Goal: Task Accomplishment & Management: Complete application form

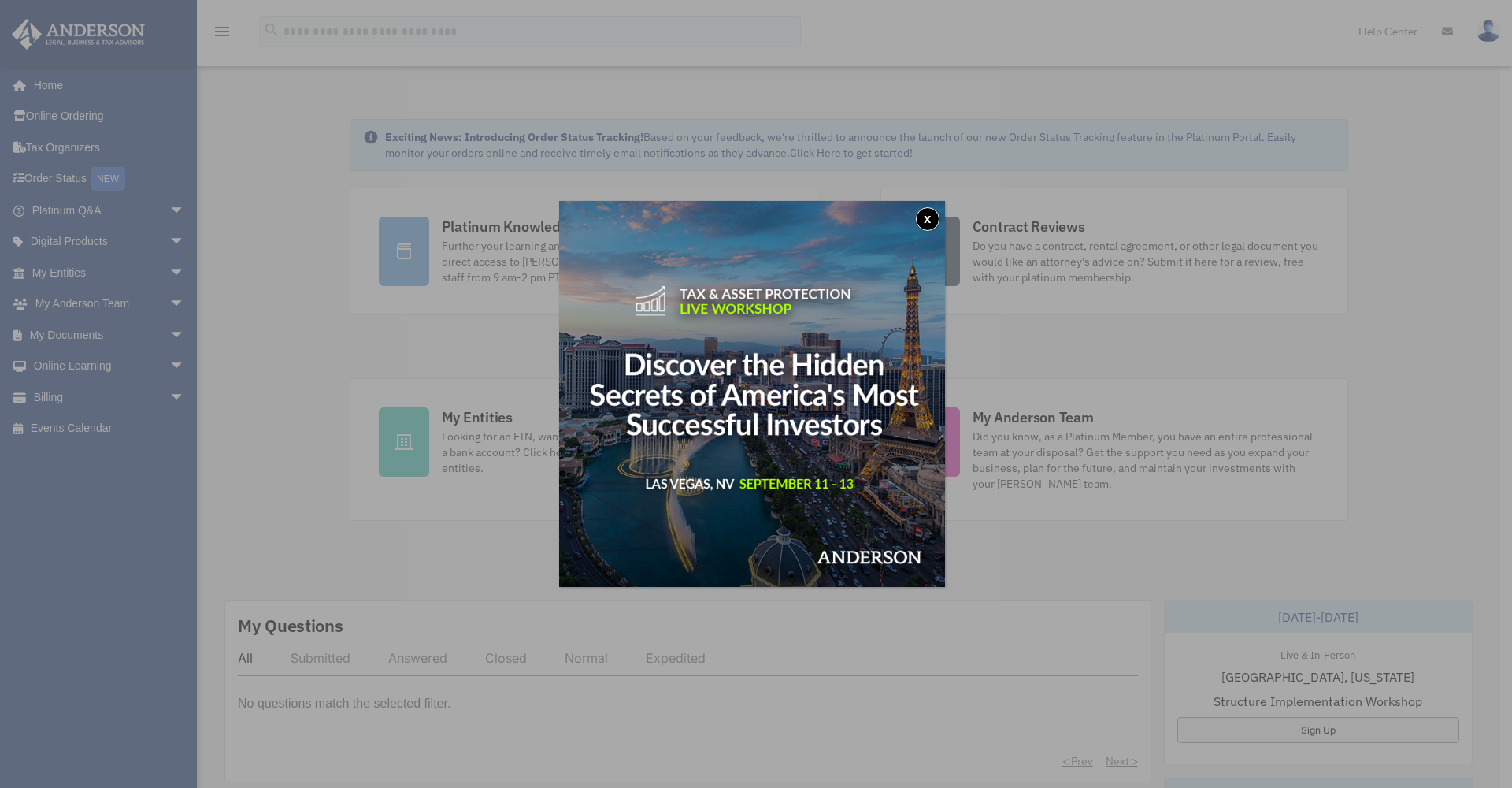
click at [931, 217] on button "x" at bounding box center [927, 219] width 23 height 23
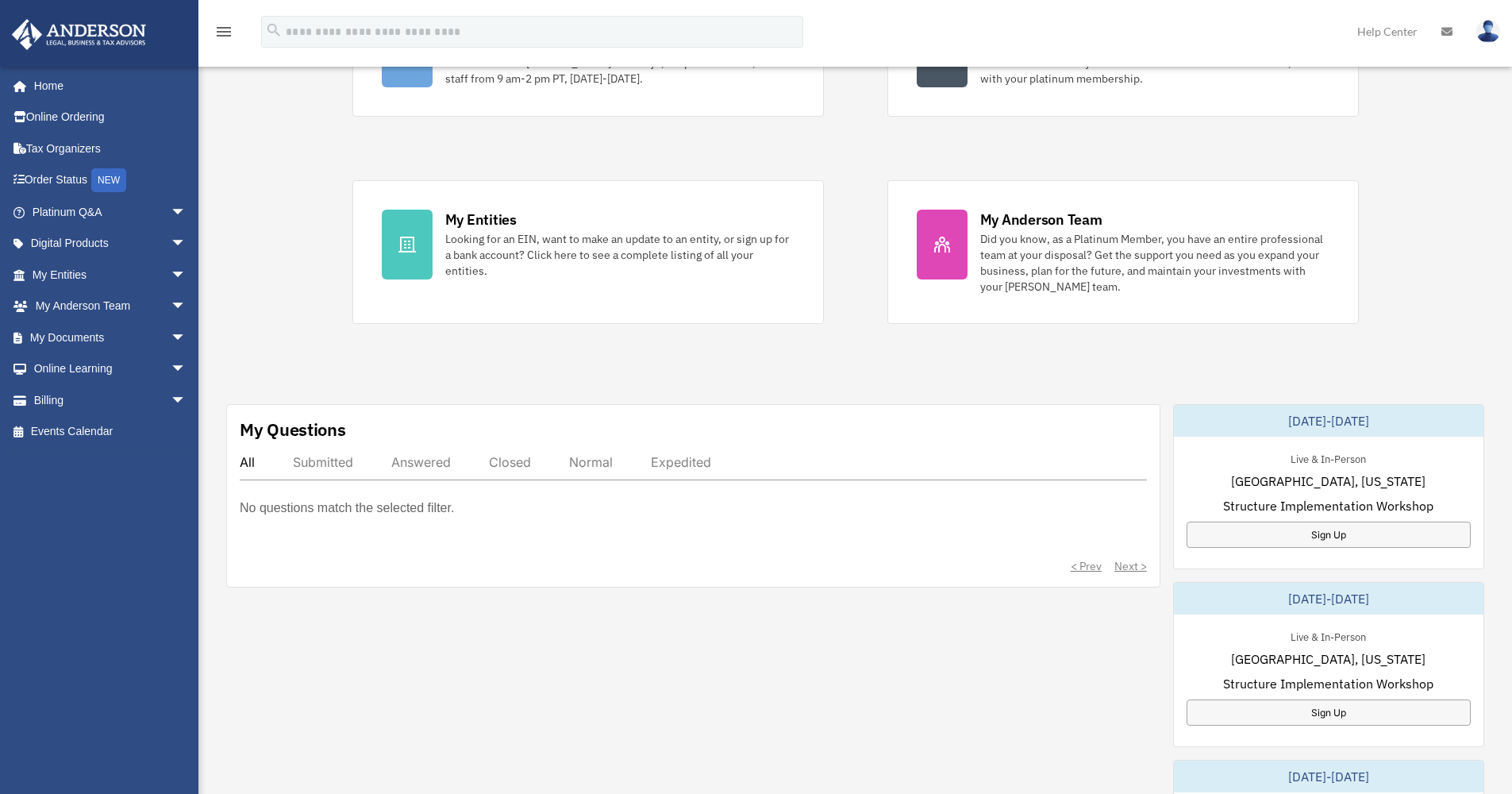
scroll to position [242, 0]
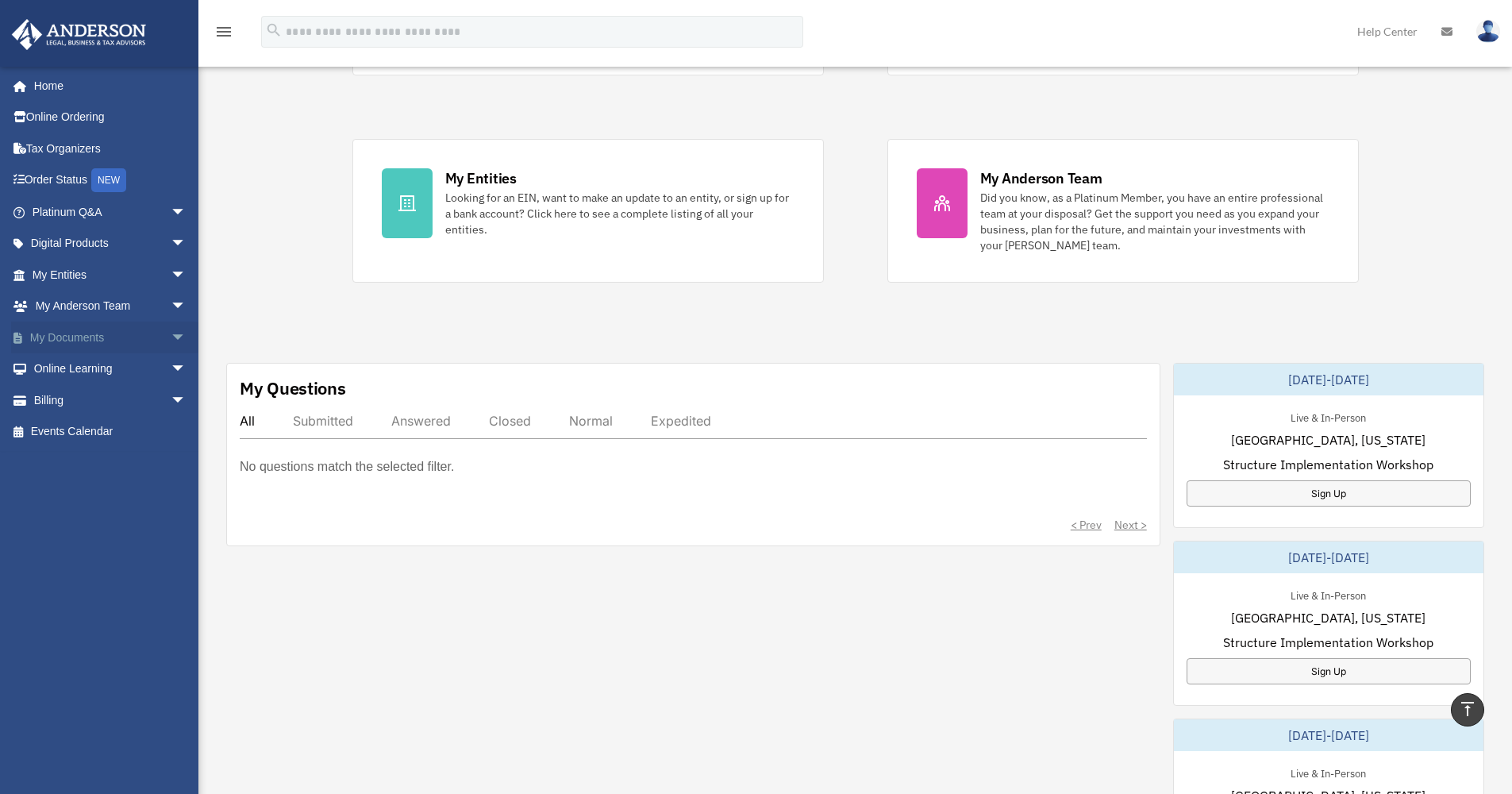
click at [170, 331] on span "arrow_drop_down" at bounding box center [186, 338] width 32 height 32
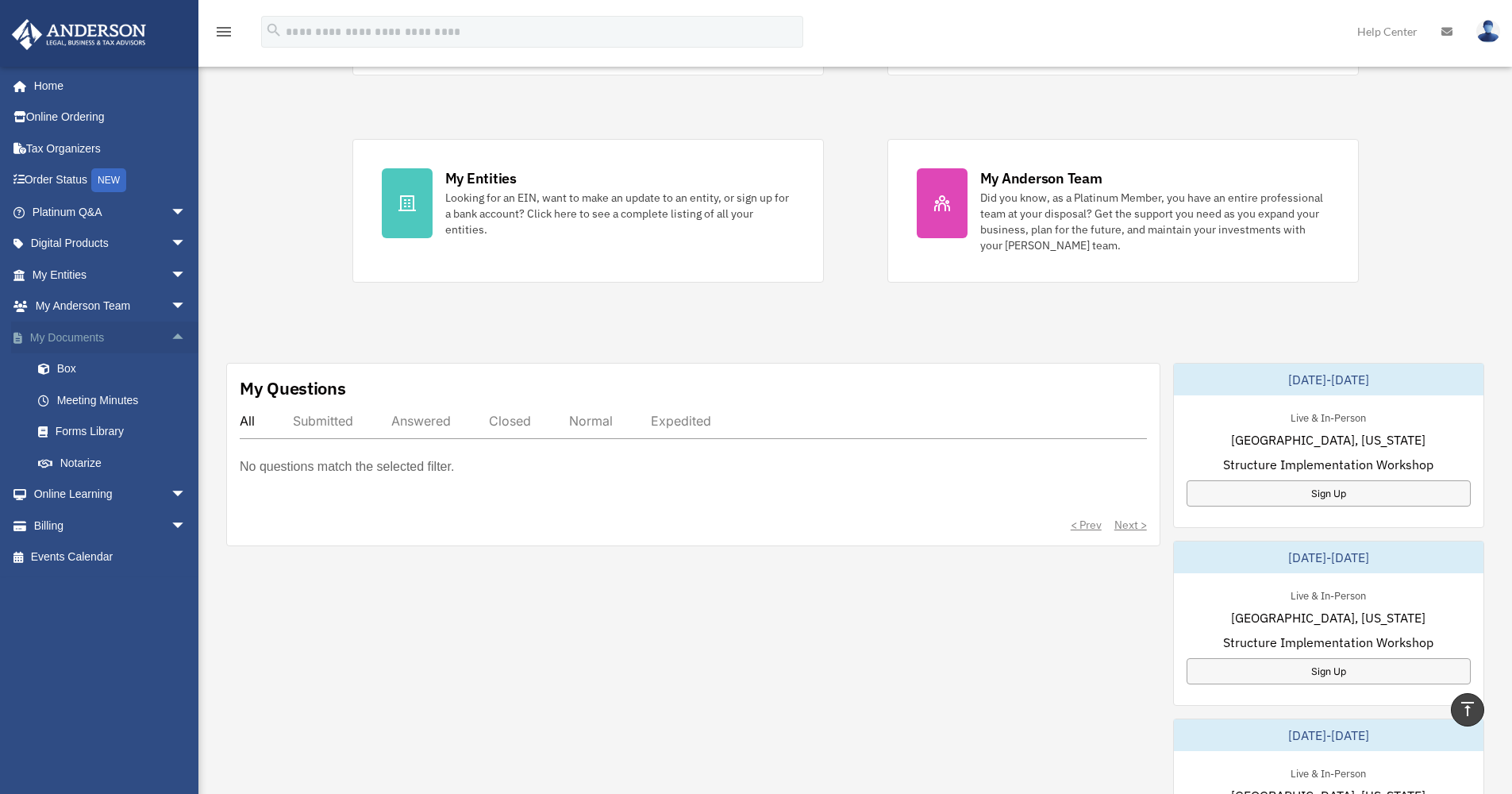
click at [170, 331] on span "arrow_drop_up" at bounding box center [186, 338] width 32 height 32
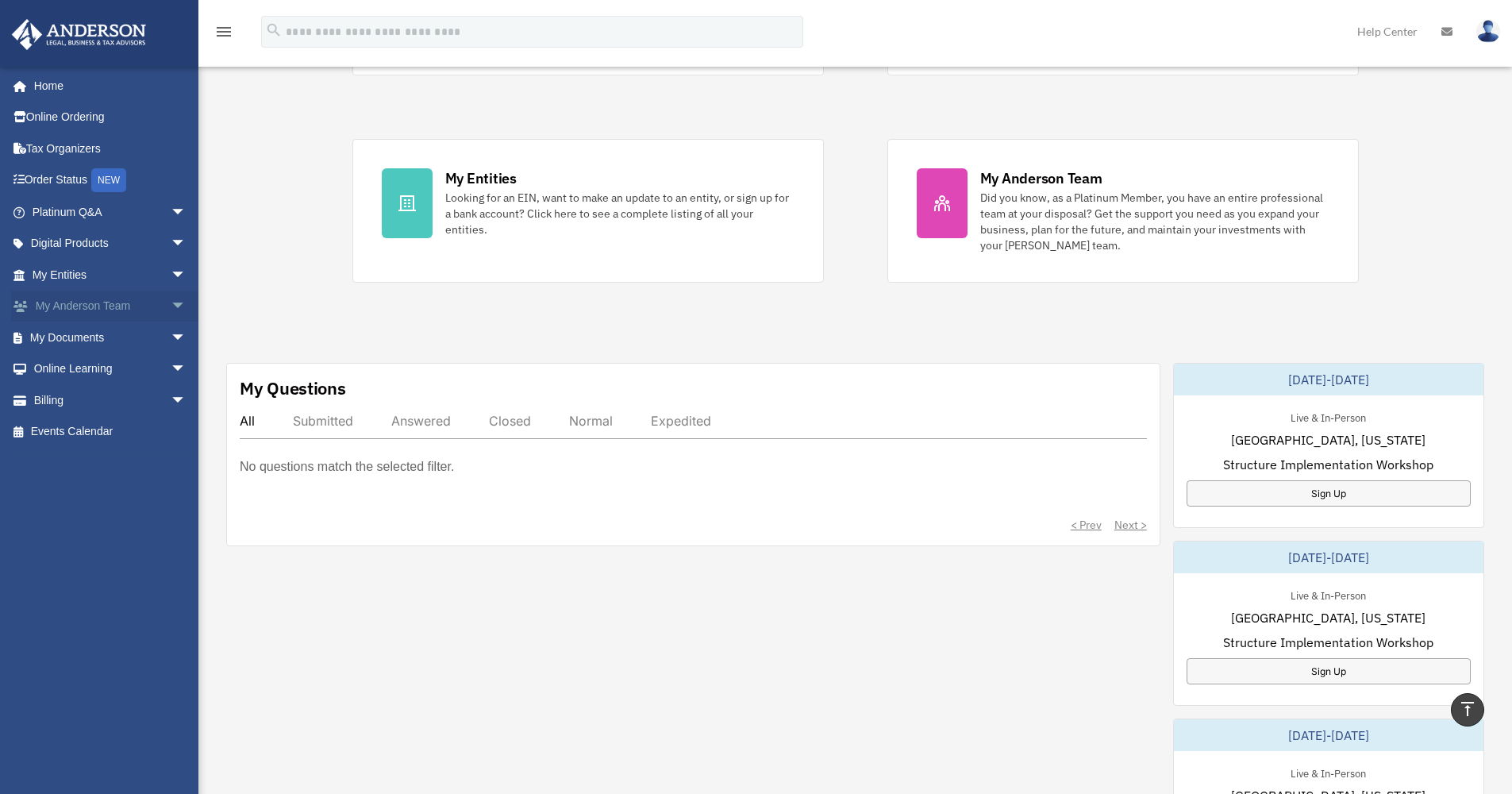
click at [170, 302] on span "arrow_drop_down" at bounding box center [186, 306] width 32 height 32
click at [170, 302] on span "arrow_drop_up" at bounding box center [186, 306] width 32 height 32
click at [170, 270] on span "arrow_drop_down" at bounding box center [186, 275] width 32 height 32
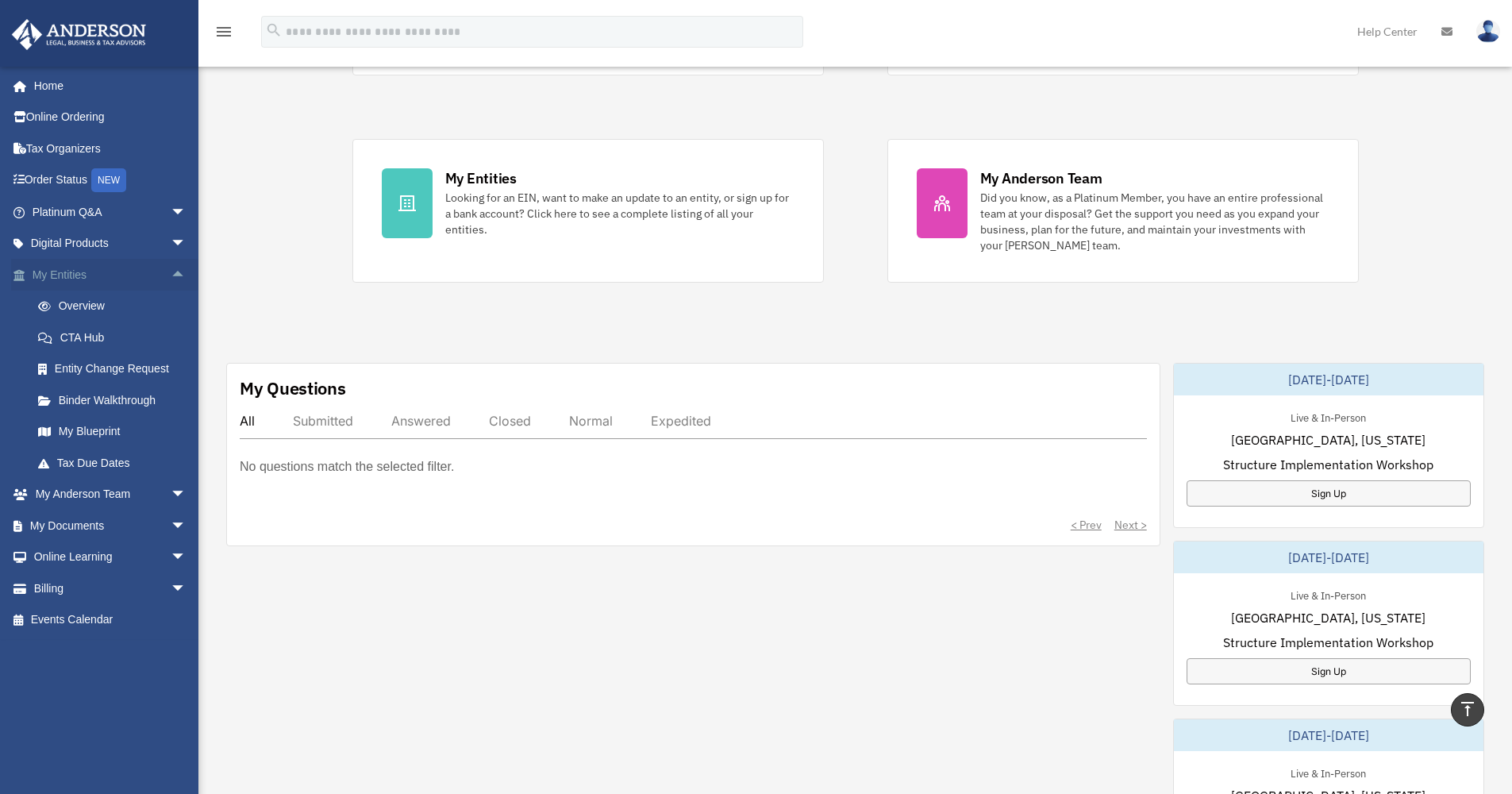
click at [170, 270] on span "arrow_drop_up" at bounding box center [186, 275] width 32 height 32
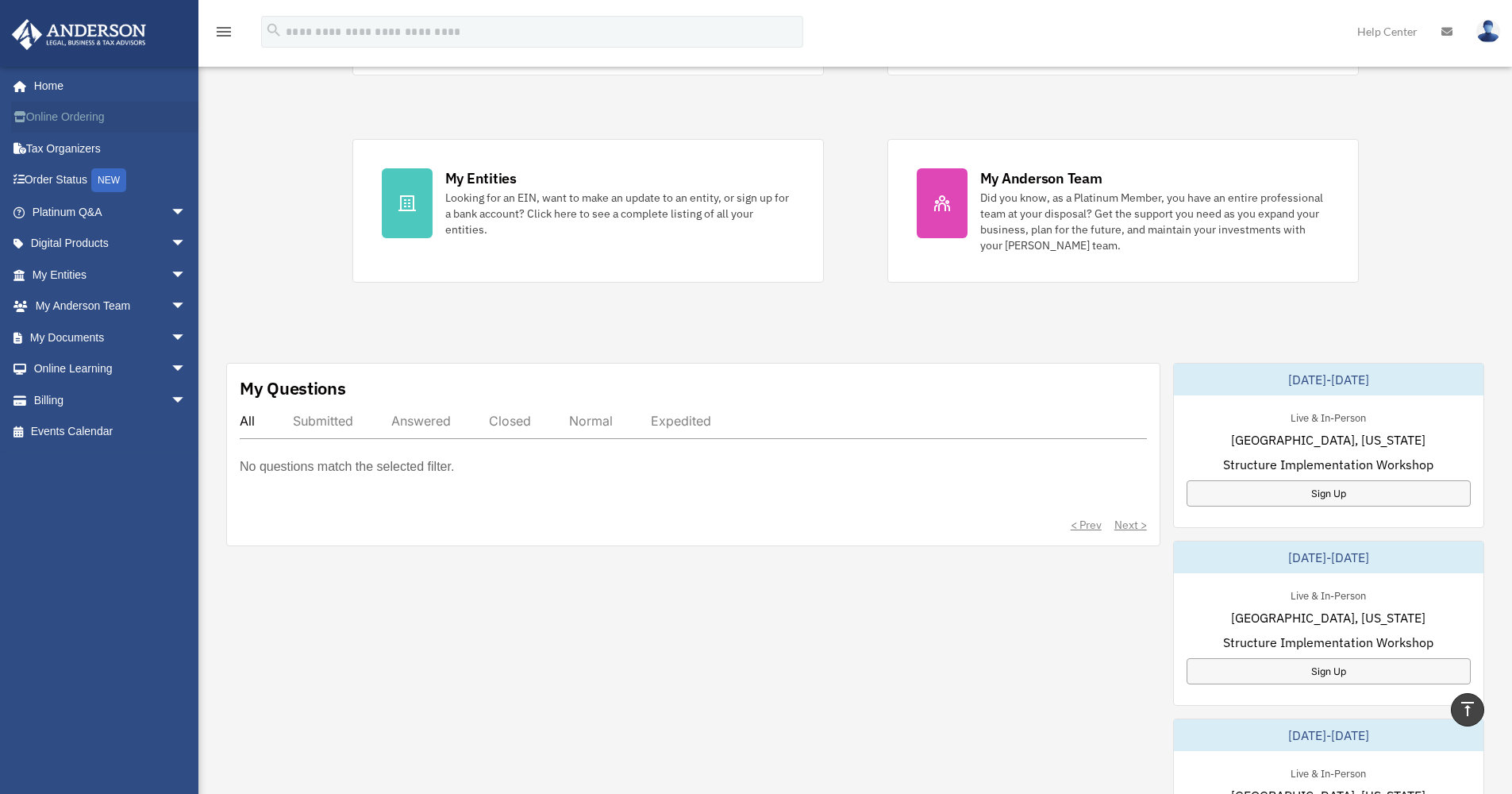
click at [72, 114] on link "Online Ordering" at bounding box center [110, 117] width 199 height 32
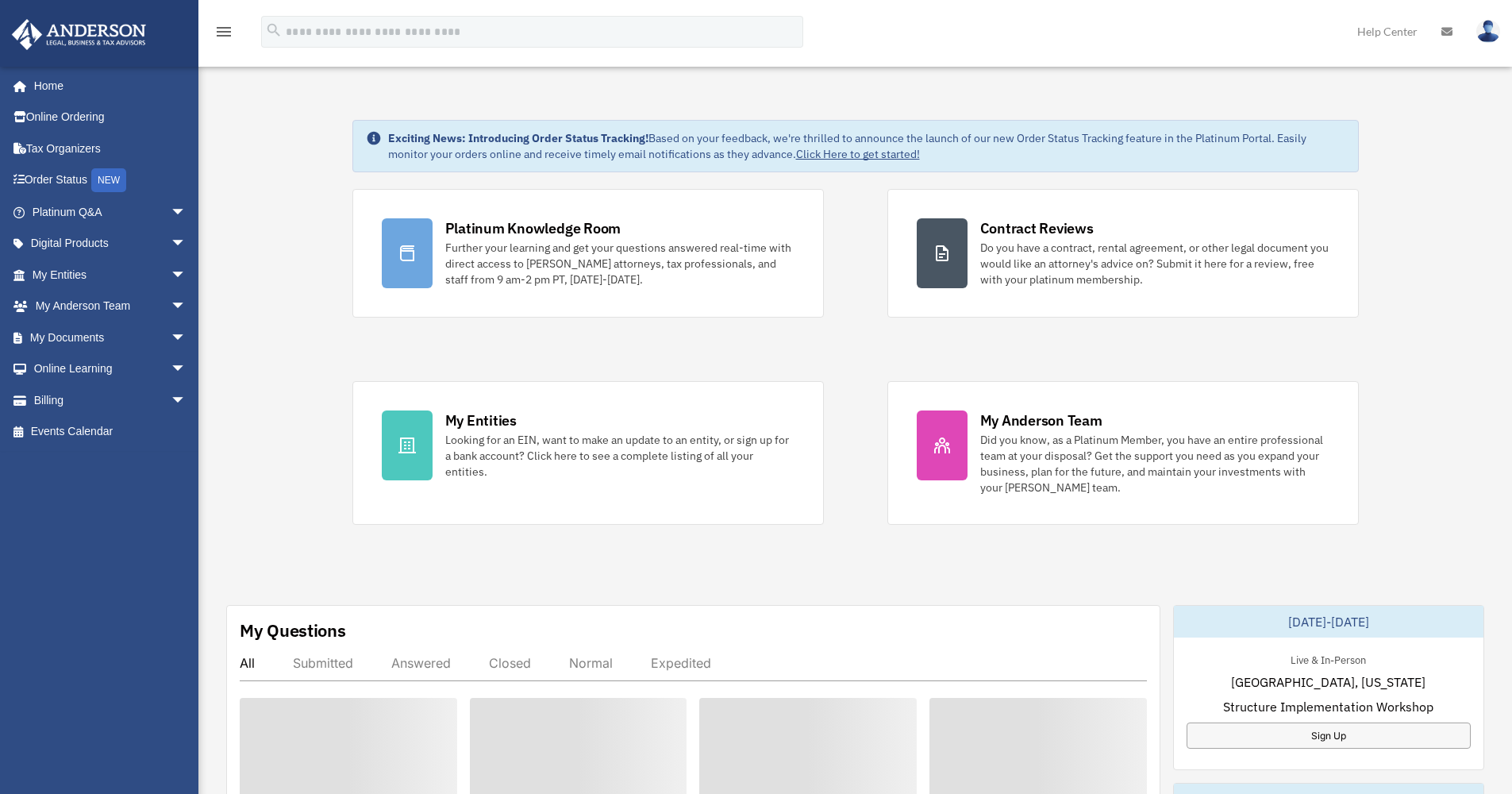
scroll to position [242, 0]
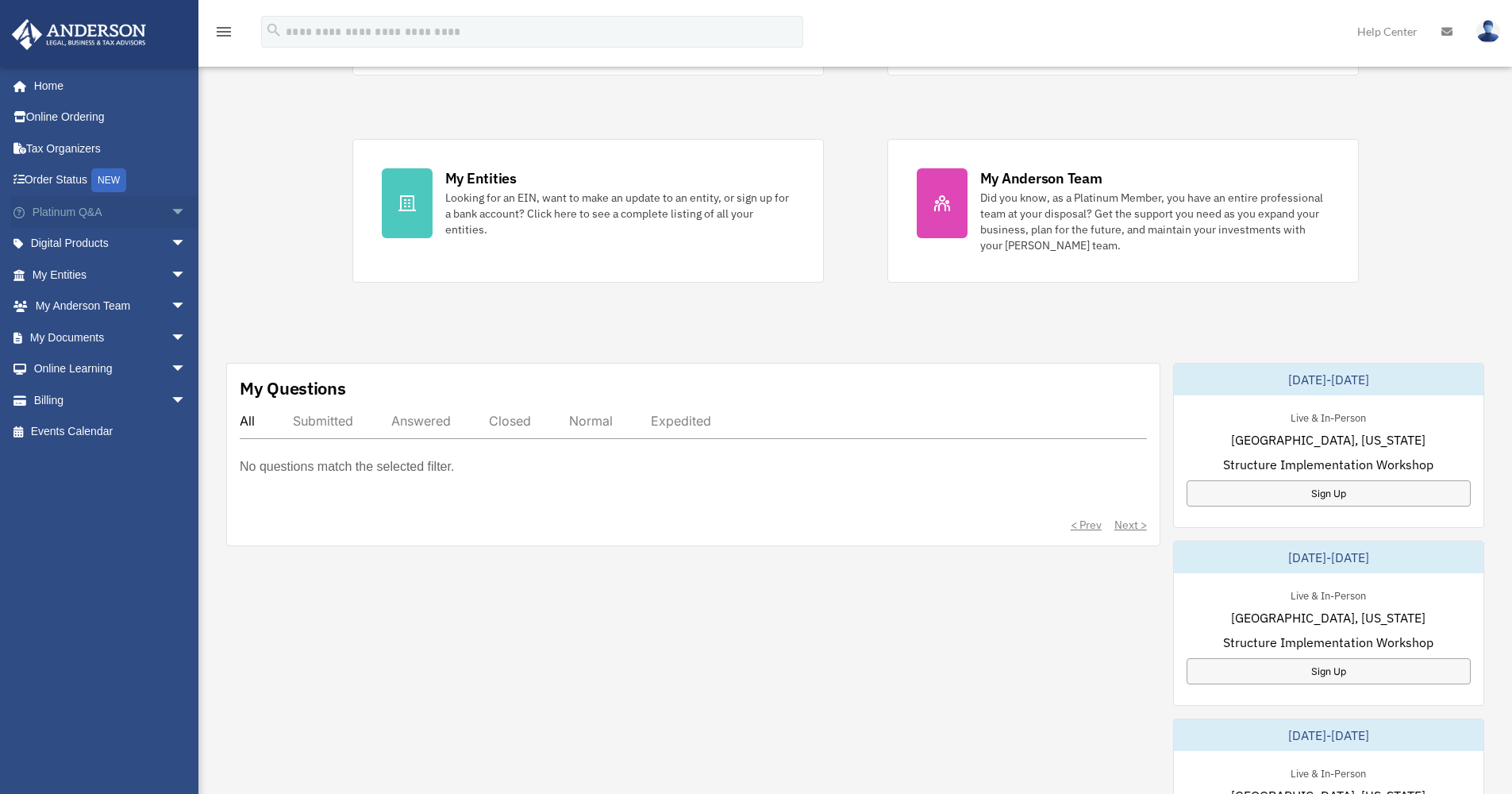
click at [170, 208] on span "arrow_drop_down" at bounding box center [186, 213] width 32 height 32
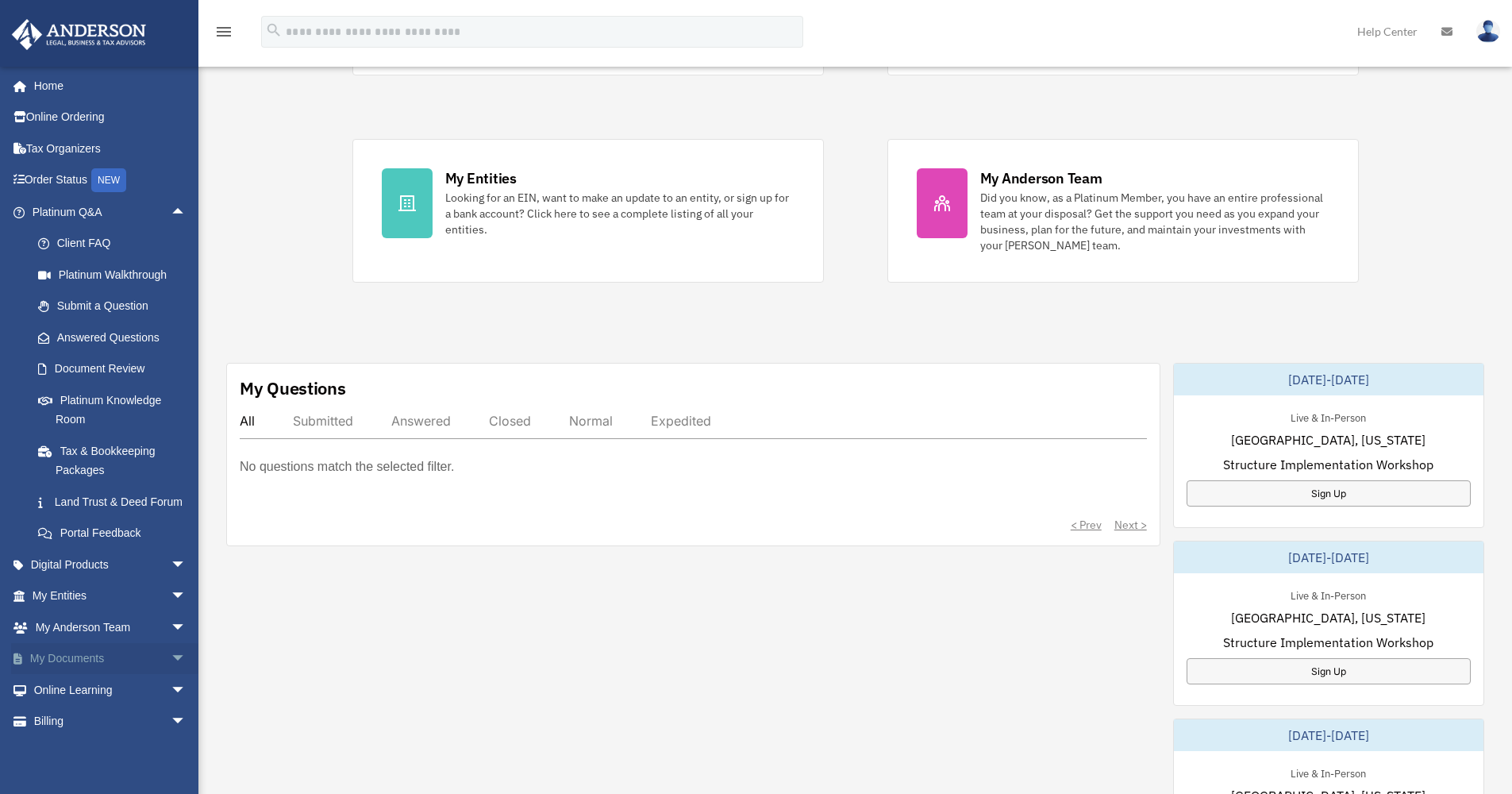
click at [170, 667] on span "arrow_drop_down" at bounding box center [186, 659] width 32 height 32
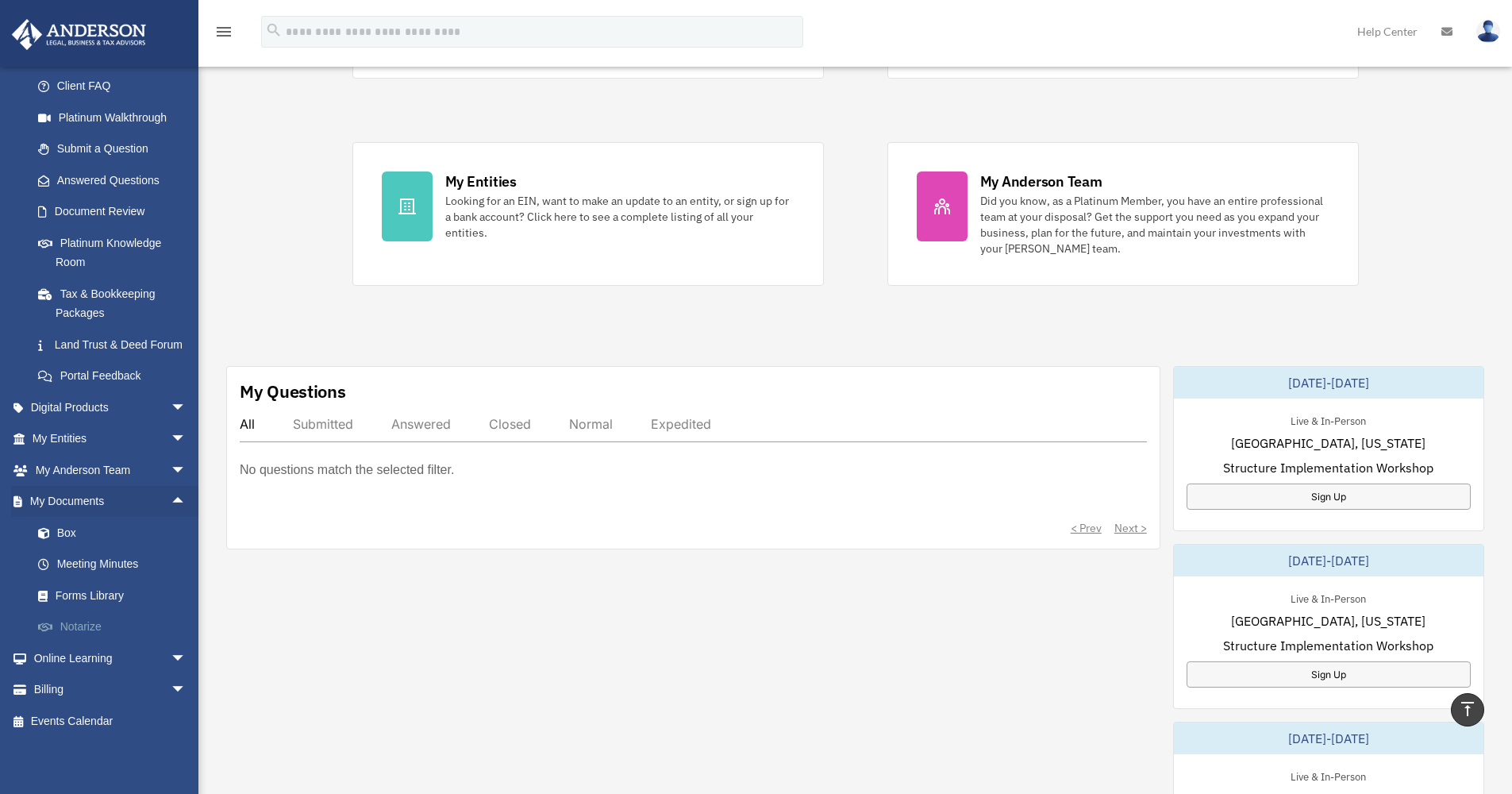
scroll to position [376, 0]
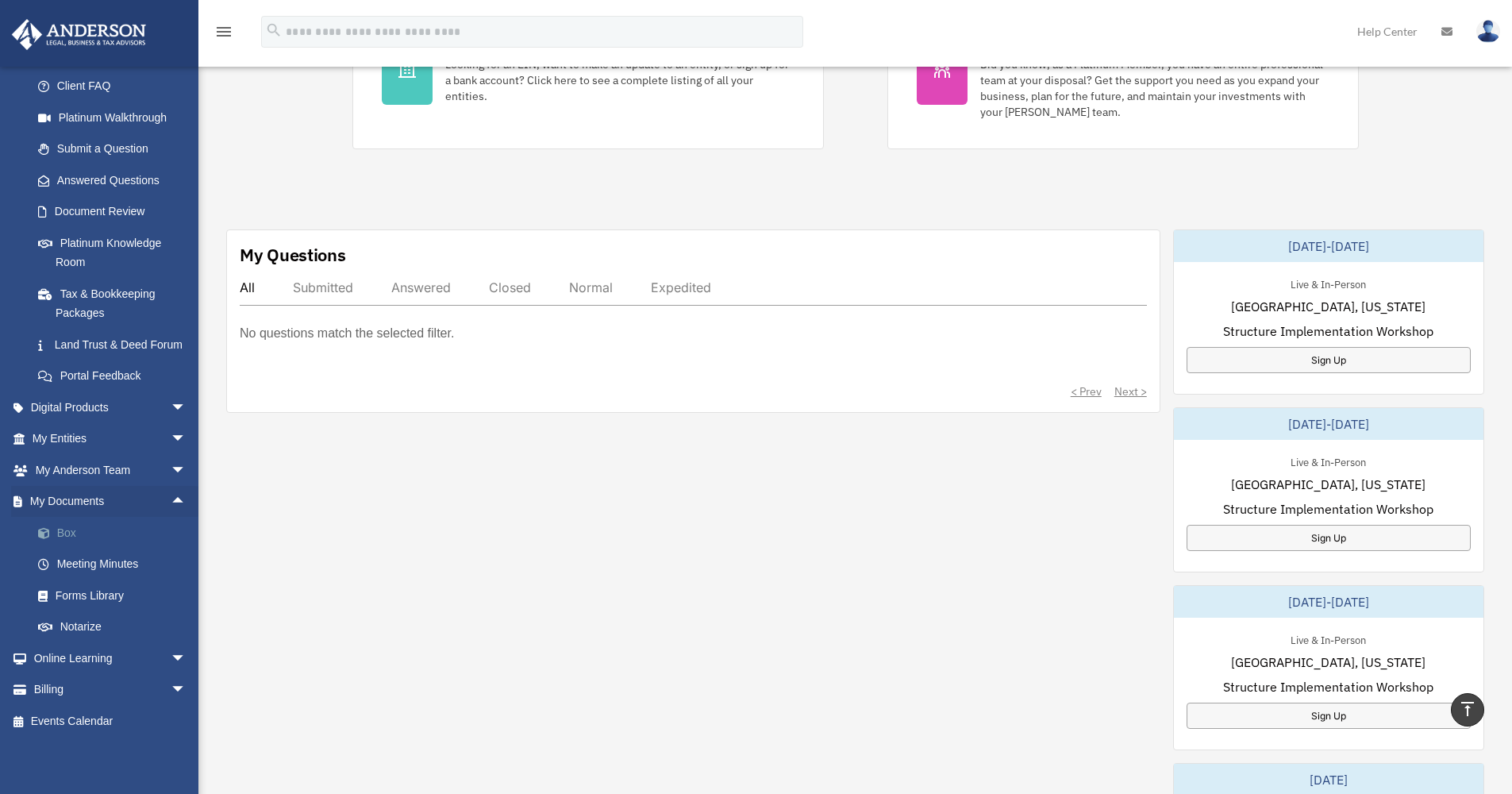
click at [62, 531] on link "Box" at bounding box center [116, 532] width 188 height 32
click at [65, 537] on link "Box" at bounding box center [116, 532] width 188 height 32
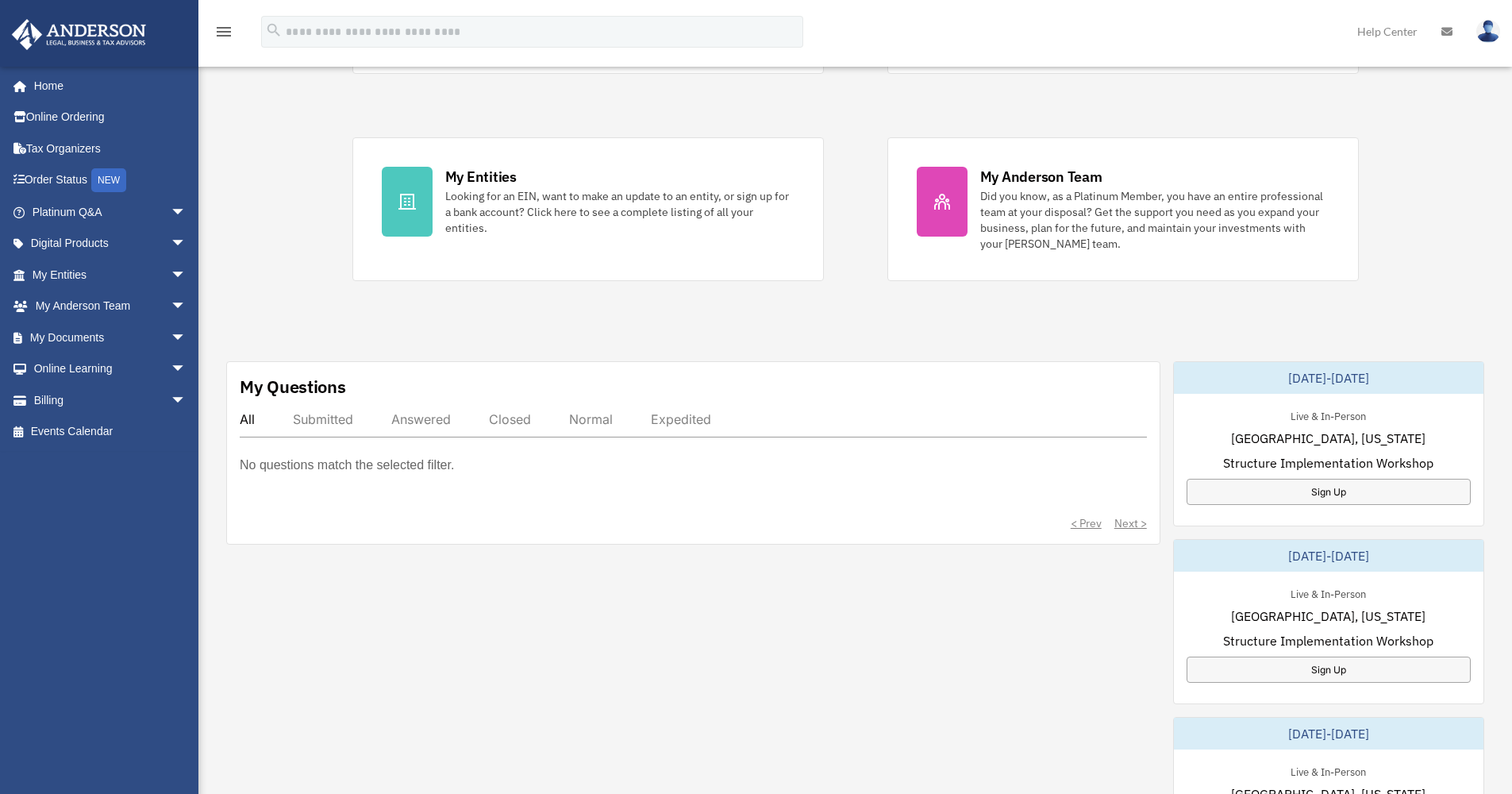
scroll to position [43, 0]
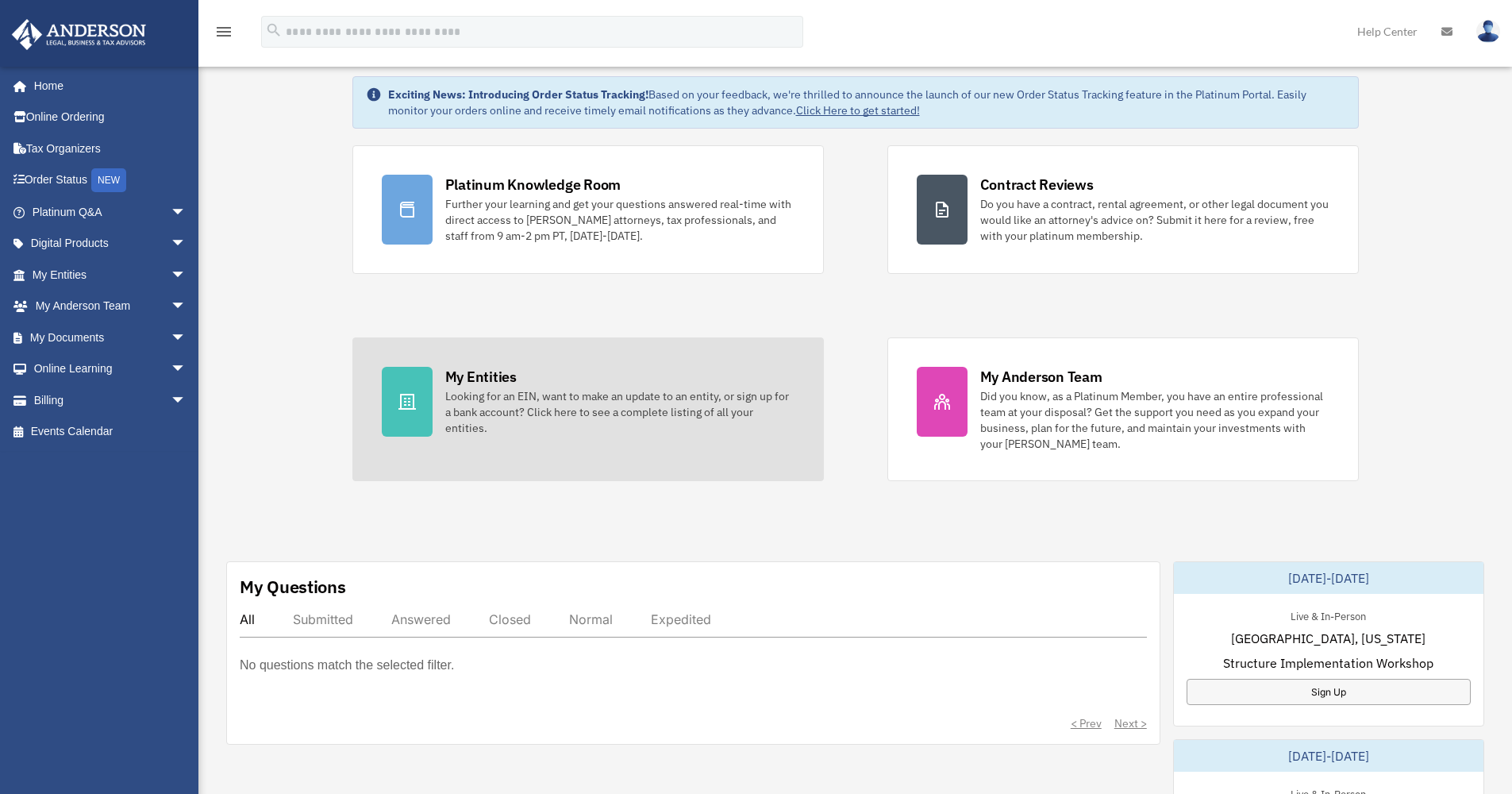
click at [462, 389] on div "Looking for an EIN, want to make an update to an entity, or sign up for a bank …" at bounding box center [620, 412] width 350 height 48
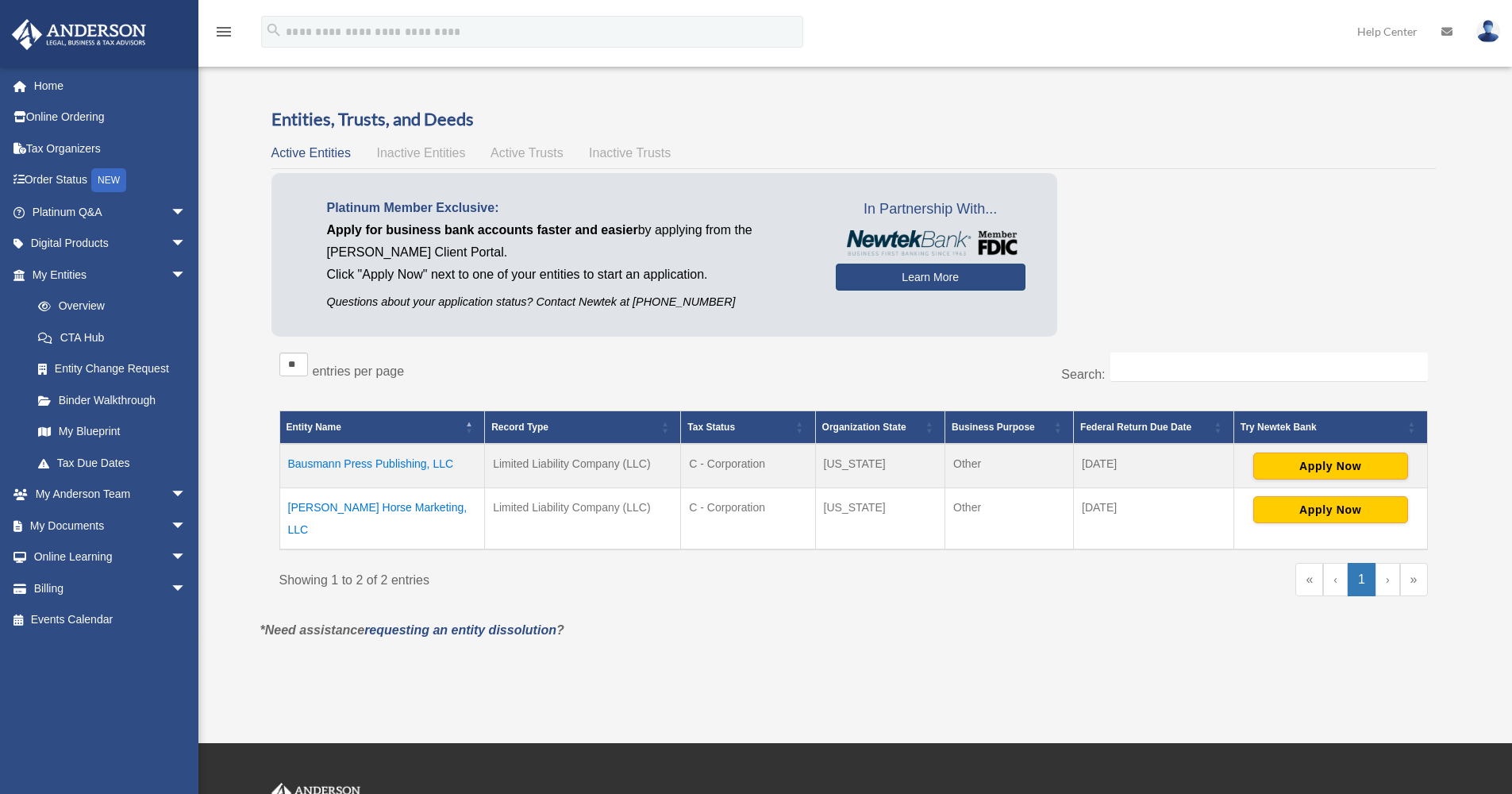
click at [878, 272] on link "Learn More" at bounding box center [930, 277] width 190 height 27
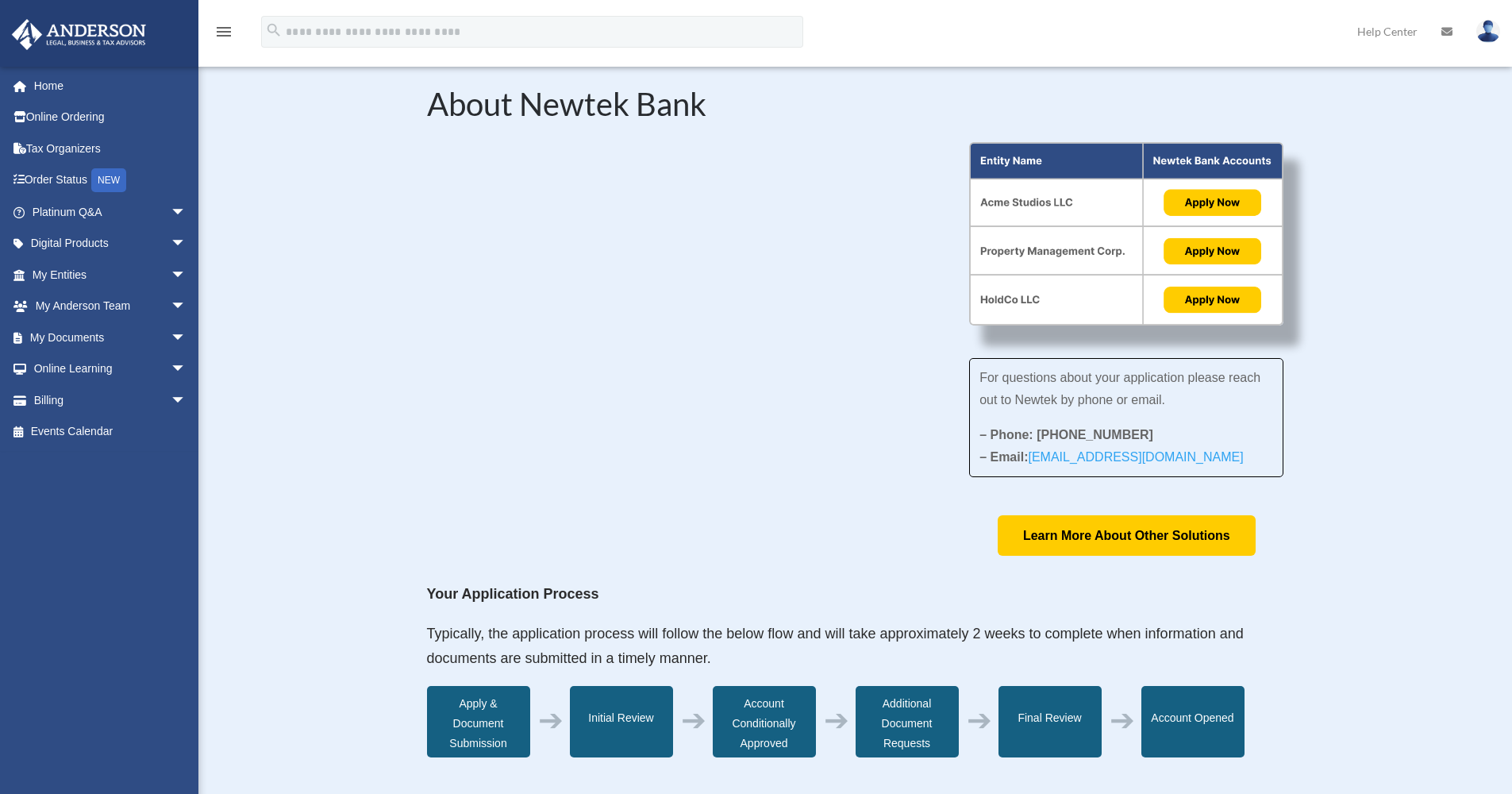
scroll to position [4, 0]
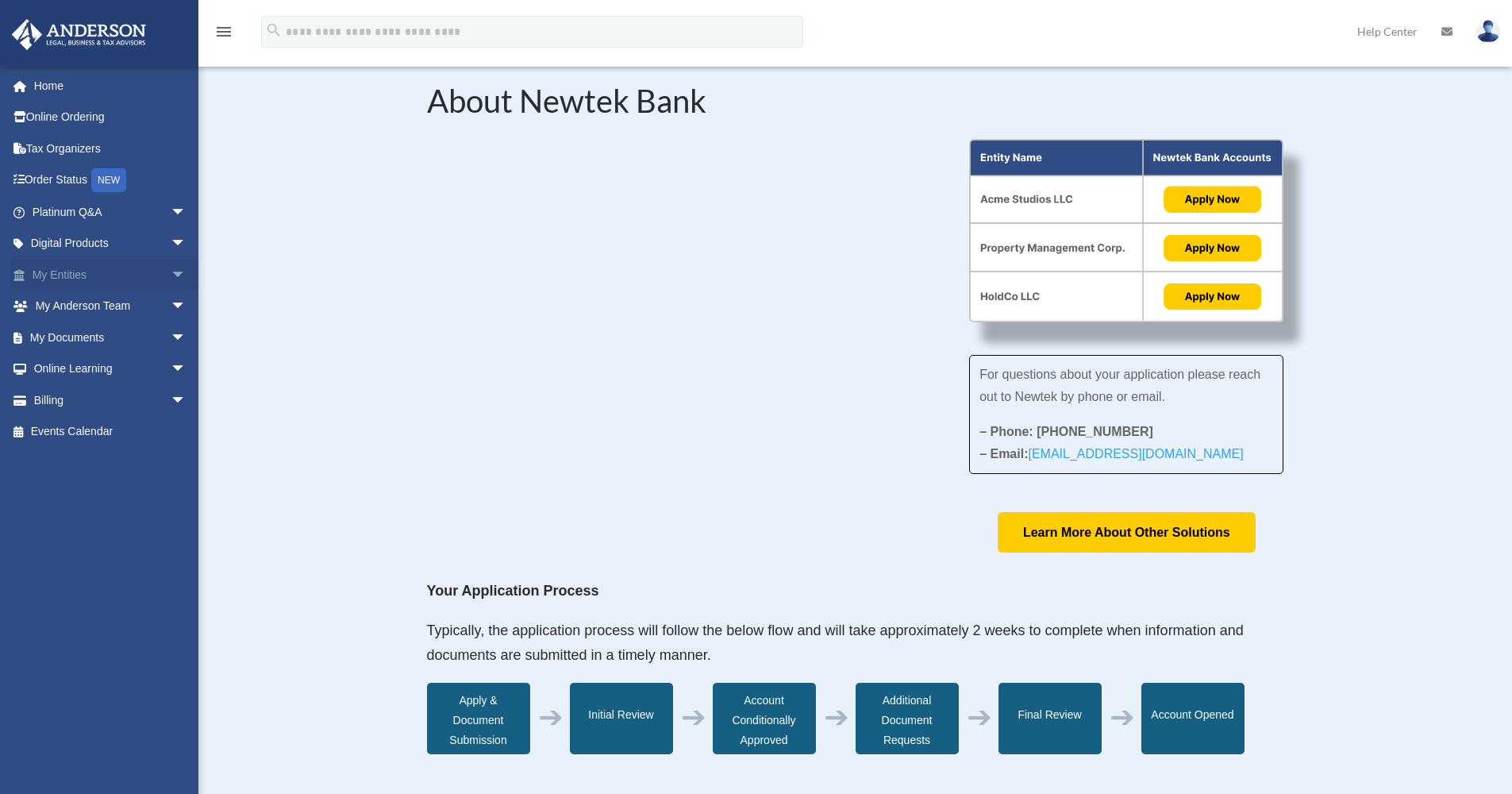
click at [170, 269] on span "arrow_drop_down" at bounding box center [186, 275] width 32 height 32
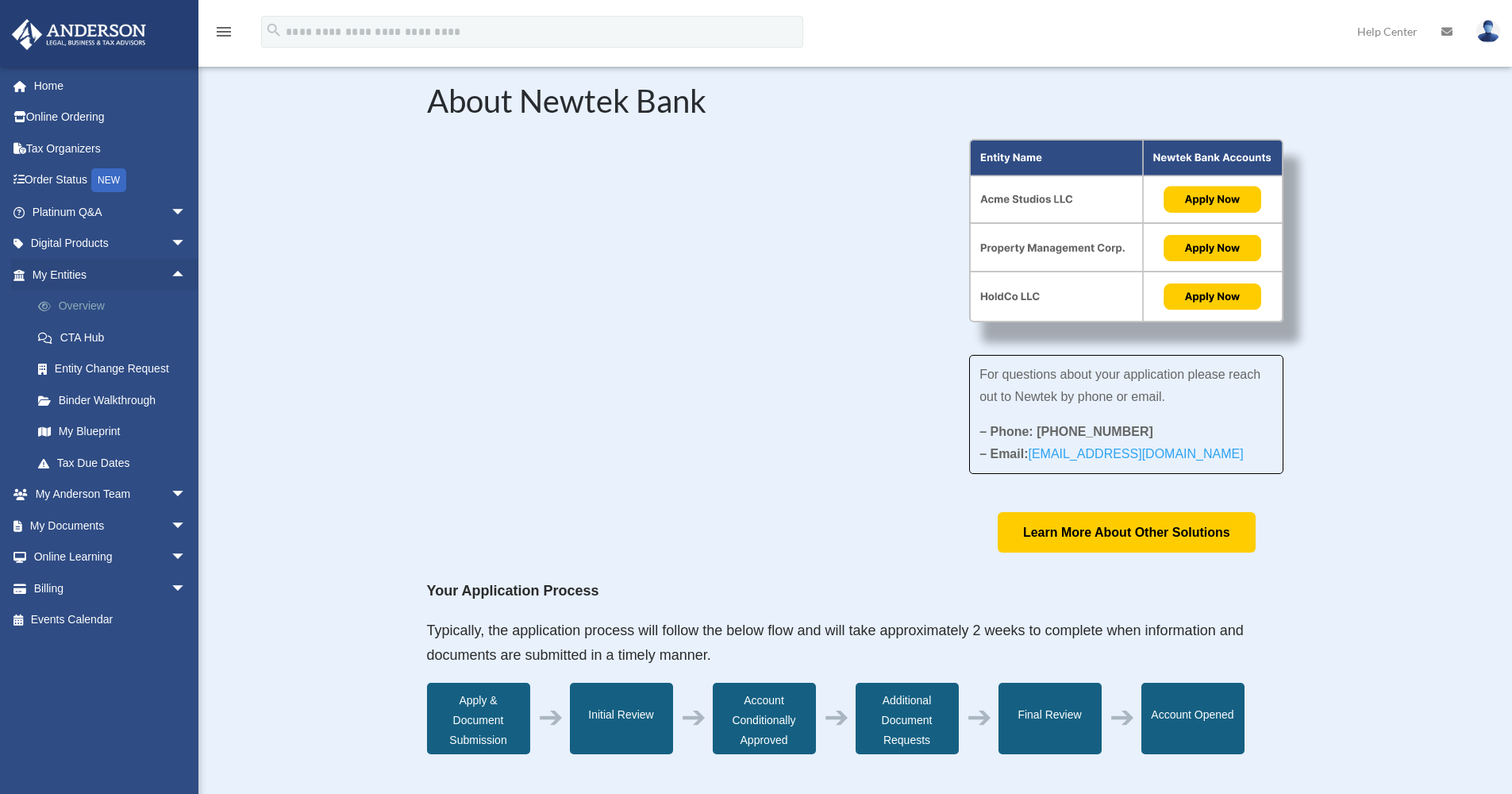
click at [103, 303] on link "Overview" at bounding box center [116, 306] width 188 height 32
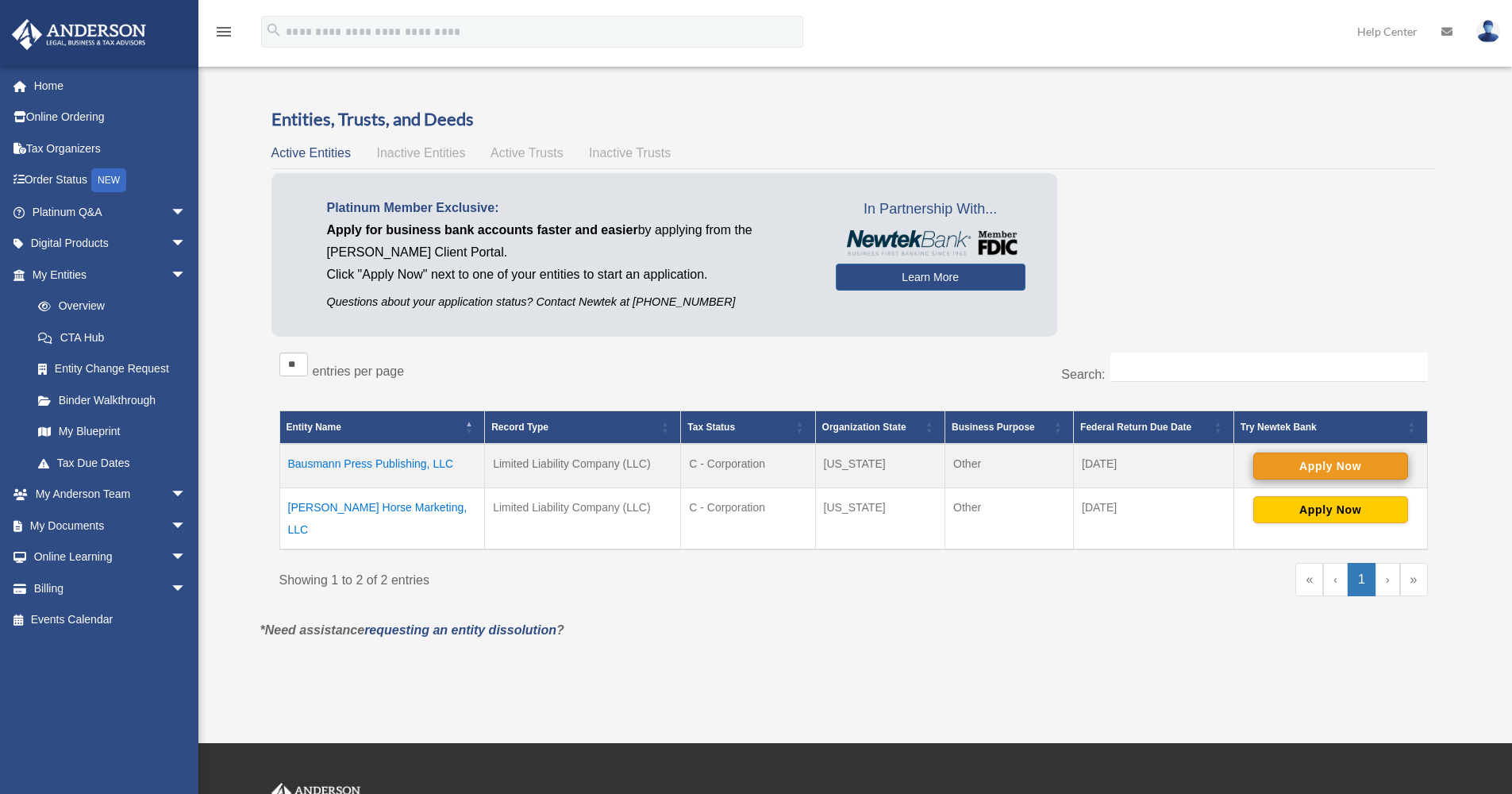
click at [1306, 460] on button "Apply Now" at bounding box center [1331, 466] width 155 height 27
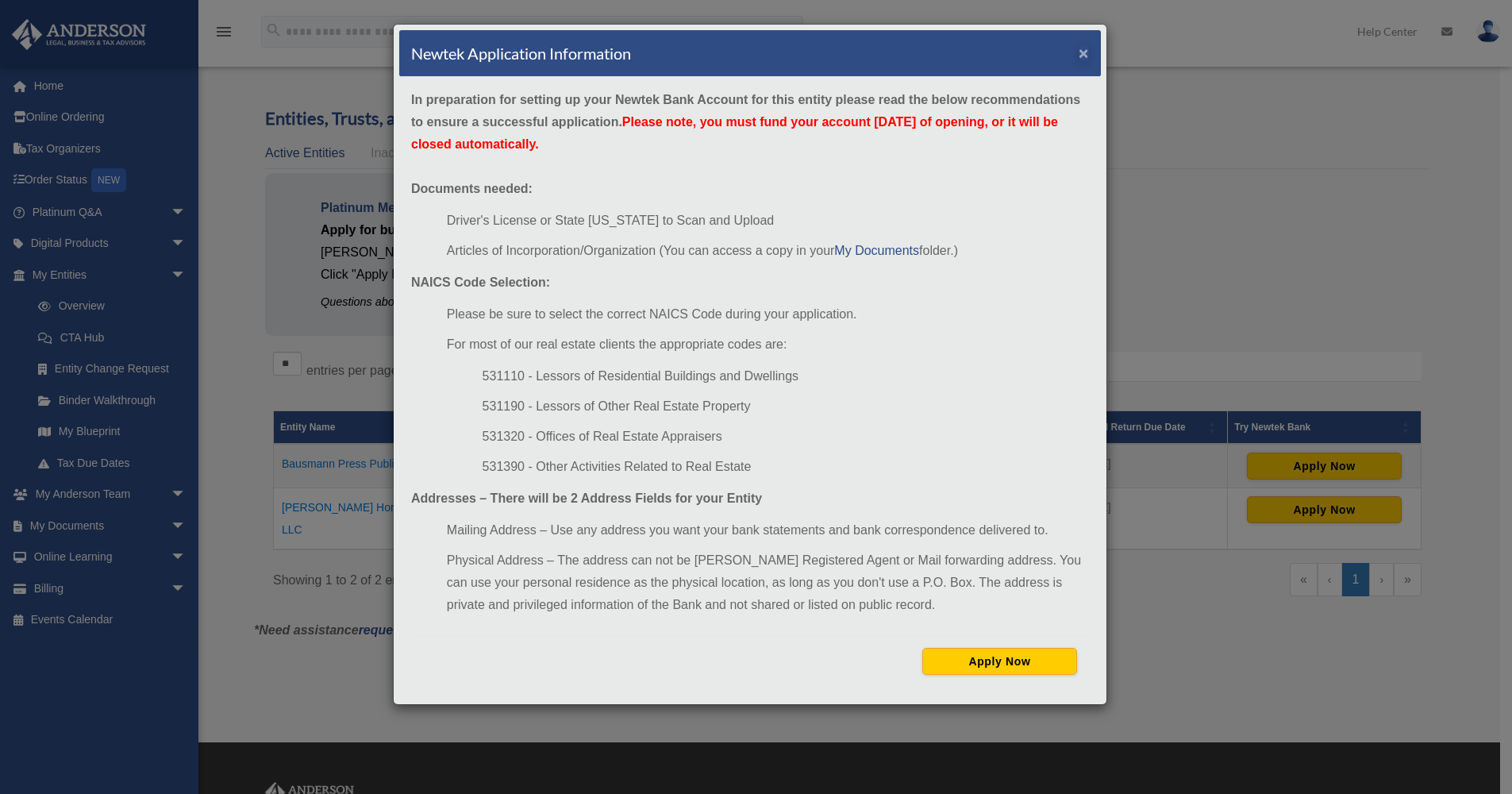
click at [1082, 54] on button "×" at bounding box center [1083, 52] width 10 height 16
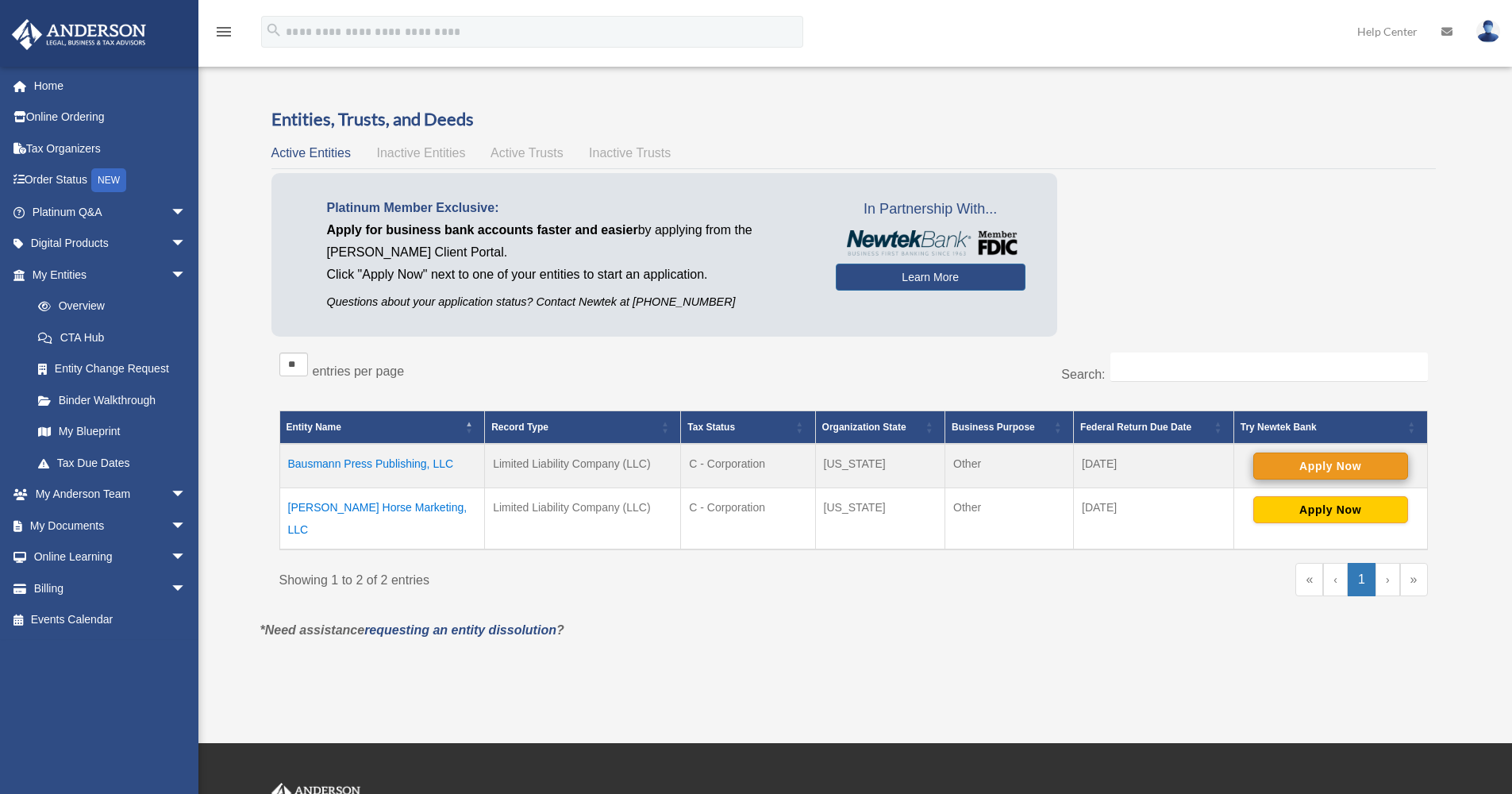
click at [1335, 467] on button "Apply Now" at bounding box center [1331, 466] width 155 height 27
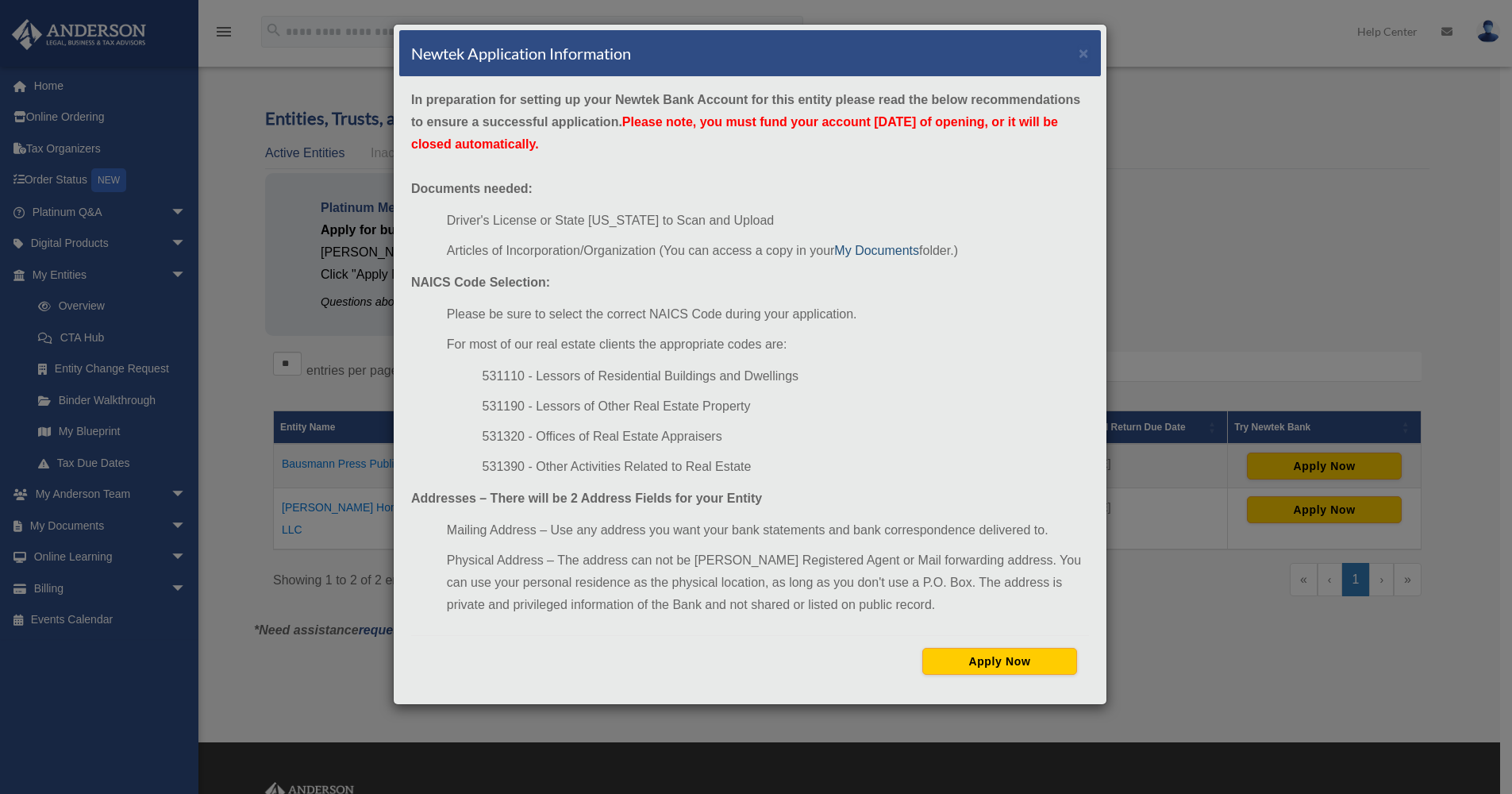
click at [880, 251] on link "My Documents" at bounding box center [877, 250] width 85 height 14
click at [1009, 666] on button "Apply Now" at bounding box center [999, 662] width 155 height 27
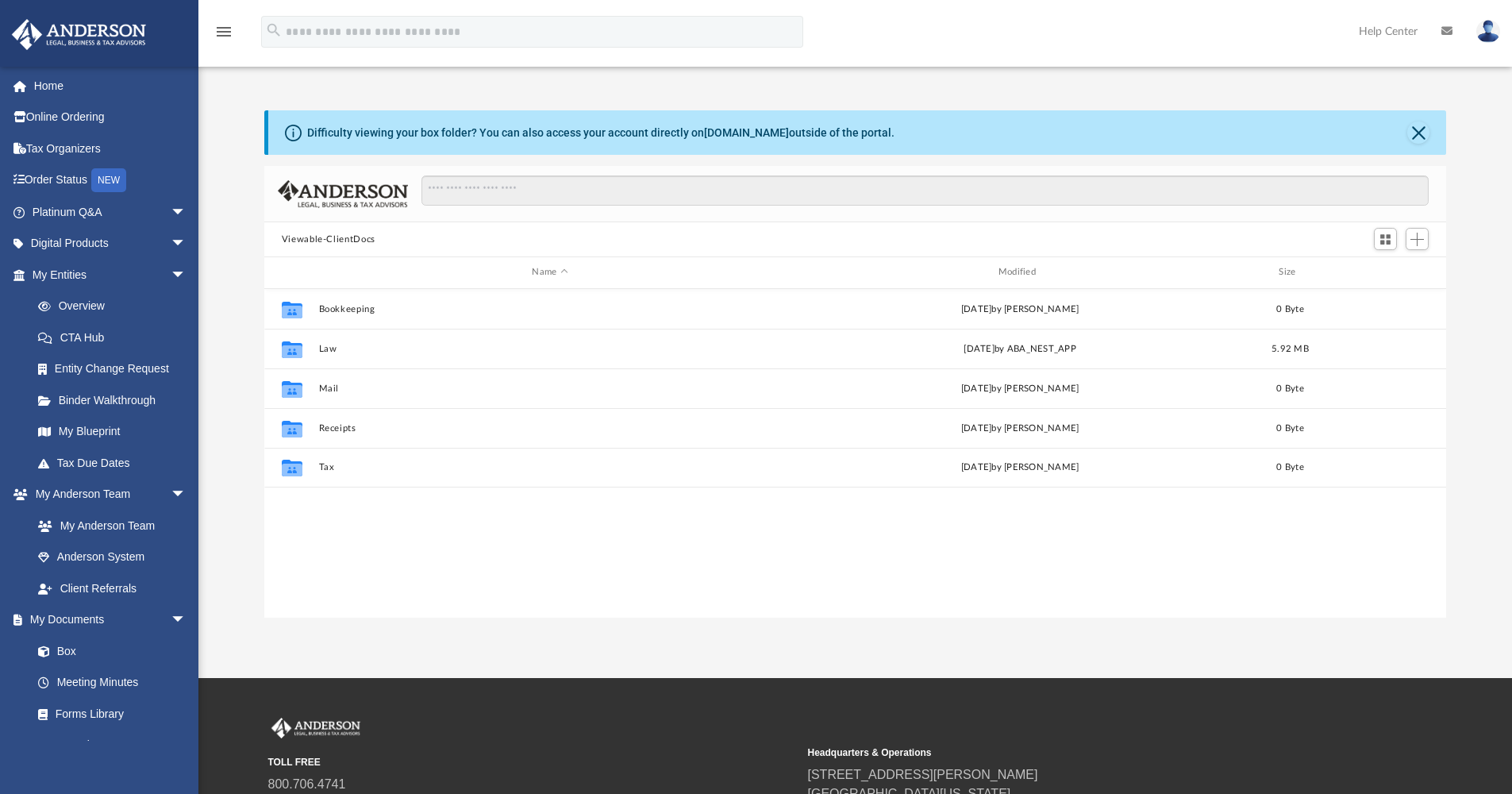
scroll to position [350, 1170]
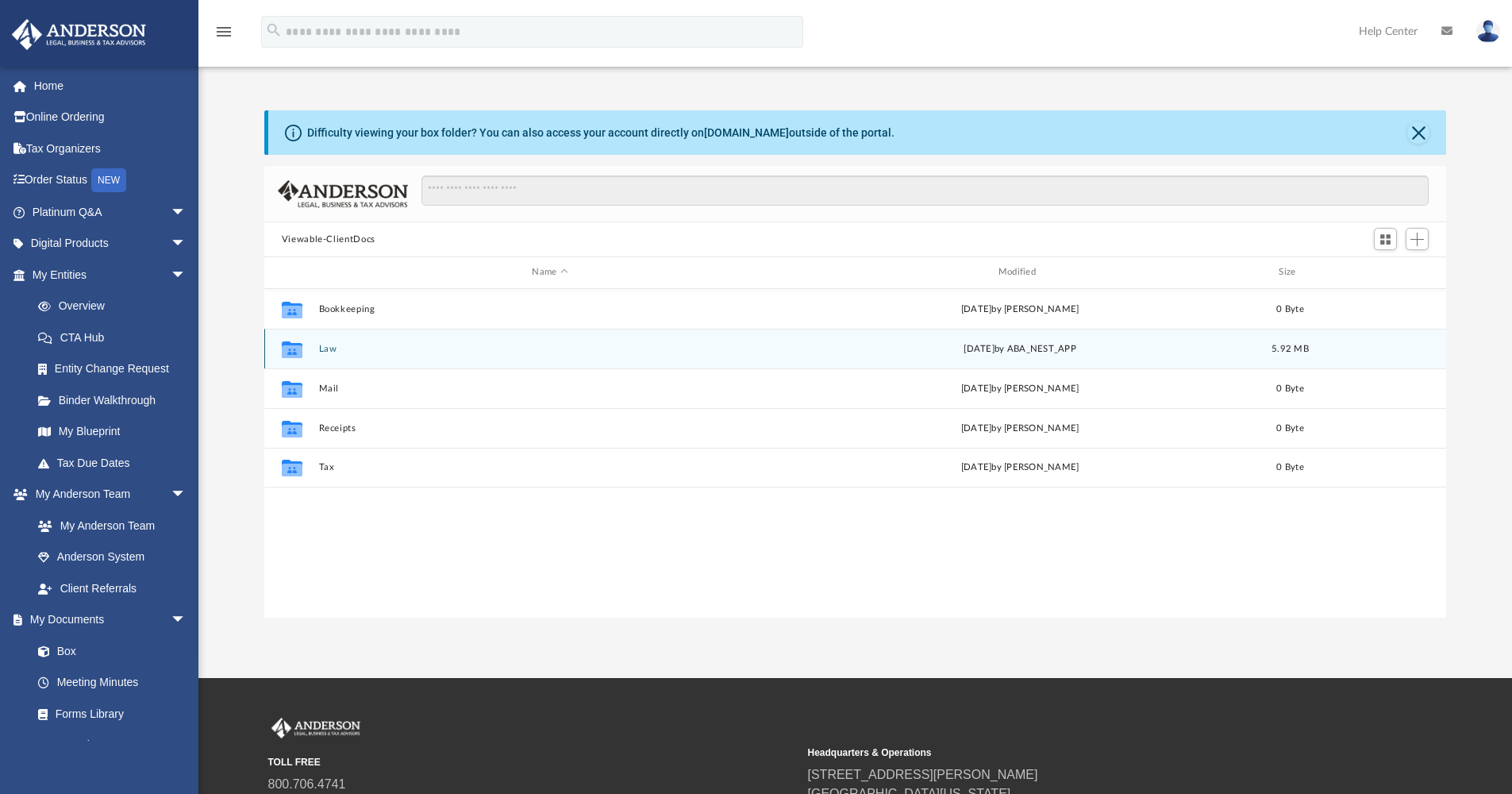
click at [326, 350] on button "Law" at bounding box center [550, 348] width 463 height 10
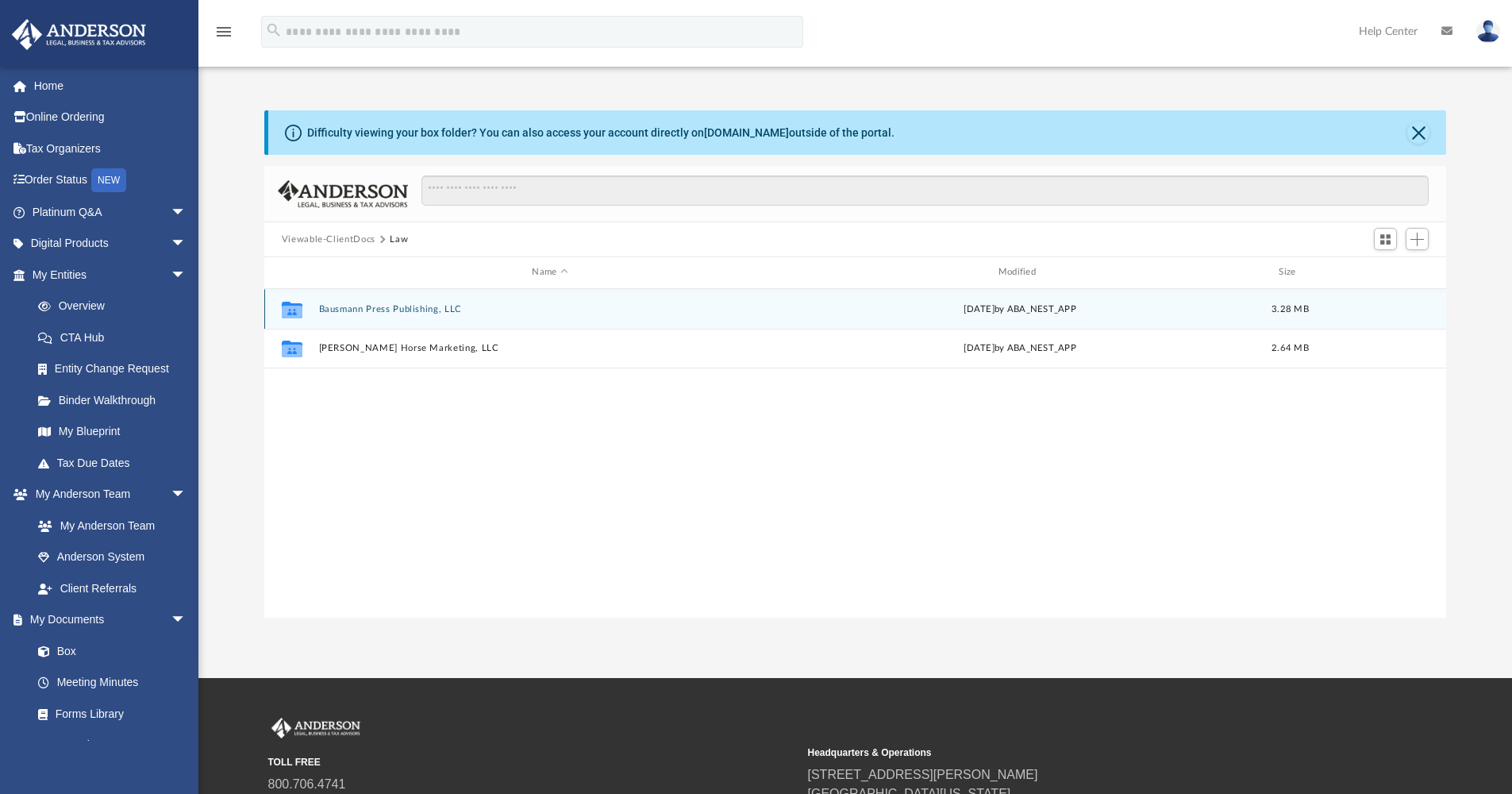
click at [289, 311] on icon "grid" at bounding box center [292, 311] width 21 height 13
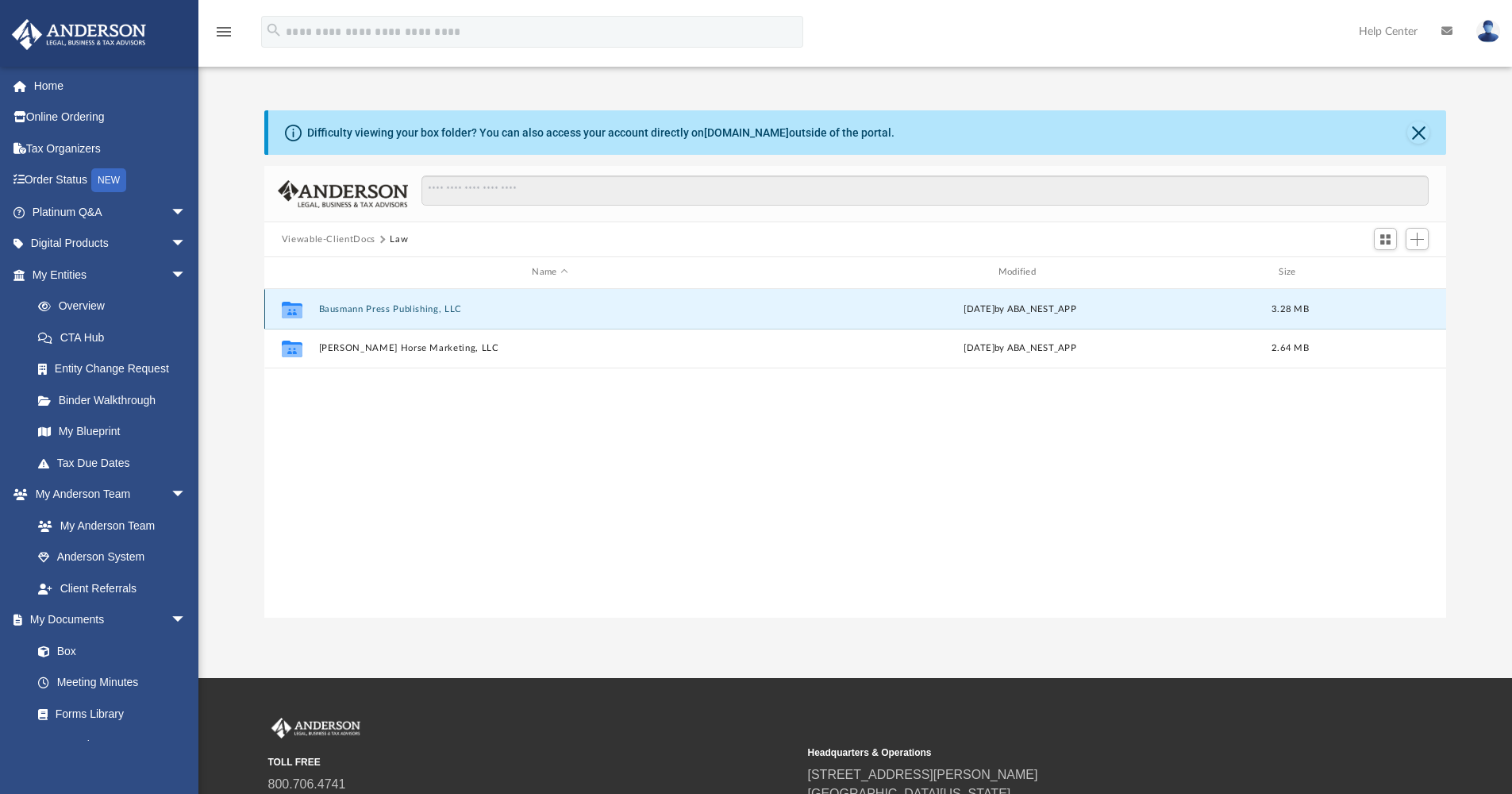
click at [289, 311] on icon "grid" at bounding box center [292, 311] width 21 height 13
click at [402, 309] on button "Bausmann Press Publishing, LLC" at bounding box center [550, 308] width 463 height 10
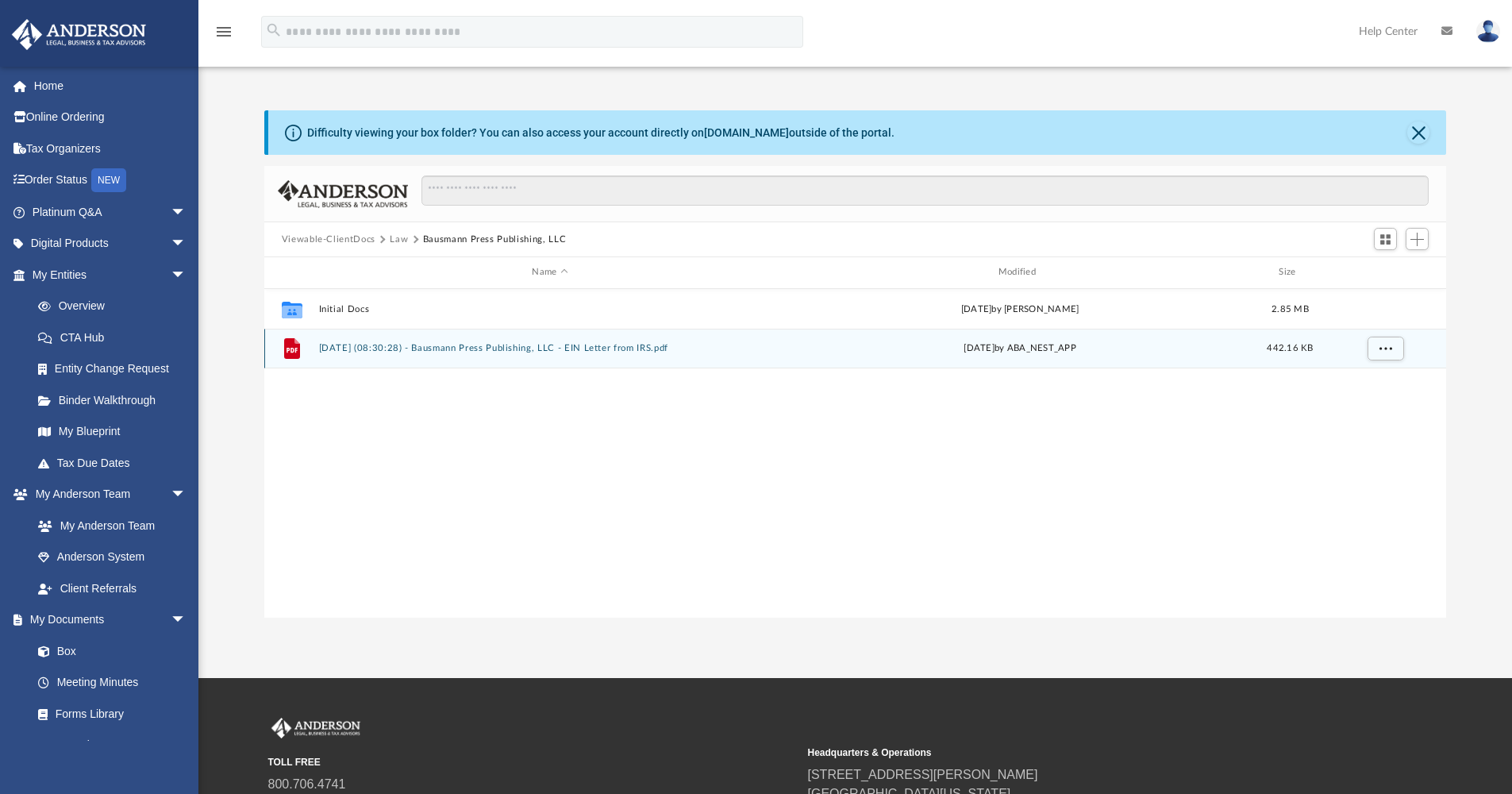
click at [417, 349] on button "2025.07.30 (08:30:28) - Bausmann Press Publishing, LLC - EIN Letter from IRS.pdf" at bounding box center [550, 348] width 463 height 10
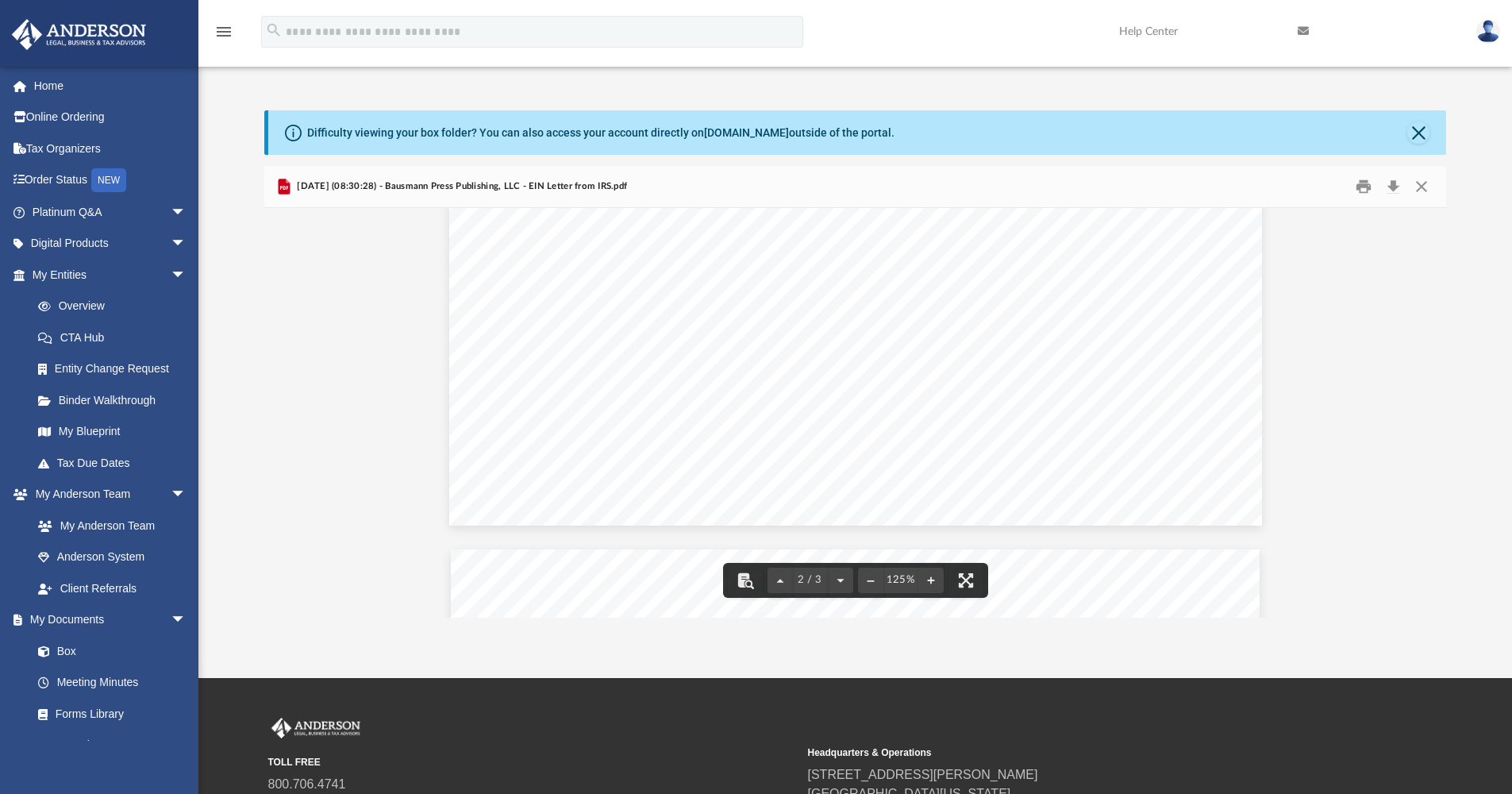
scroll to position [0, 0]
click at [1415, 132] on button "Close" at bounding box center [1418, 132] width 23 height 23
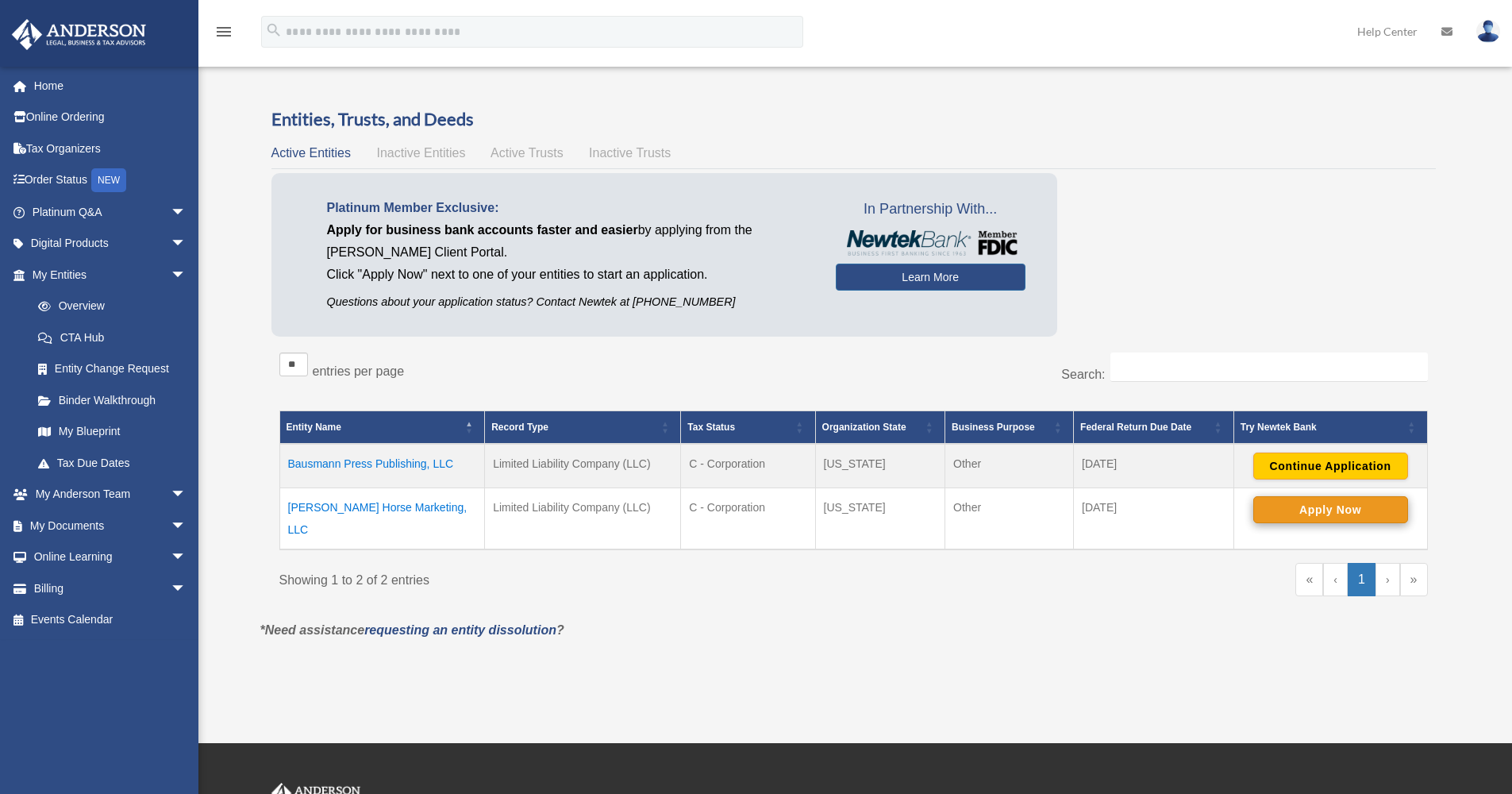
click at [1298, 507] on button "Apply Now" at bounding box center [1331, 509] width 155 height 27
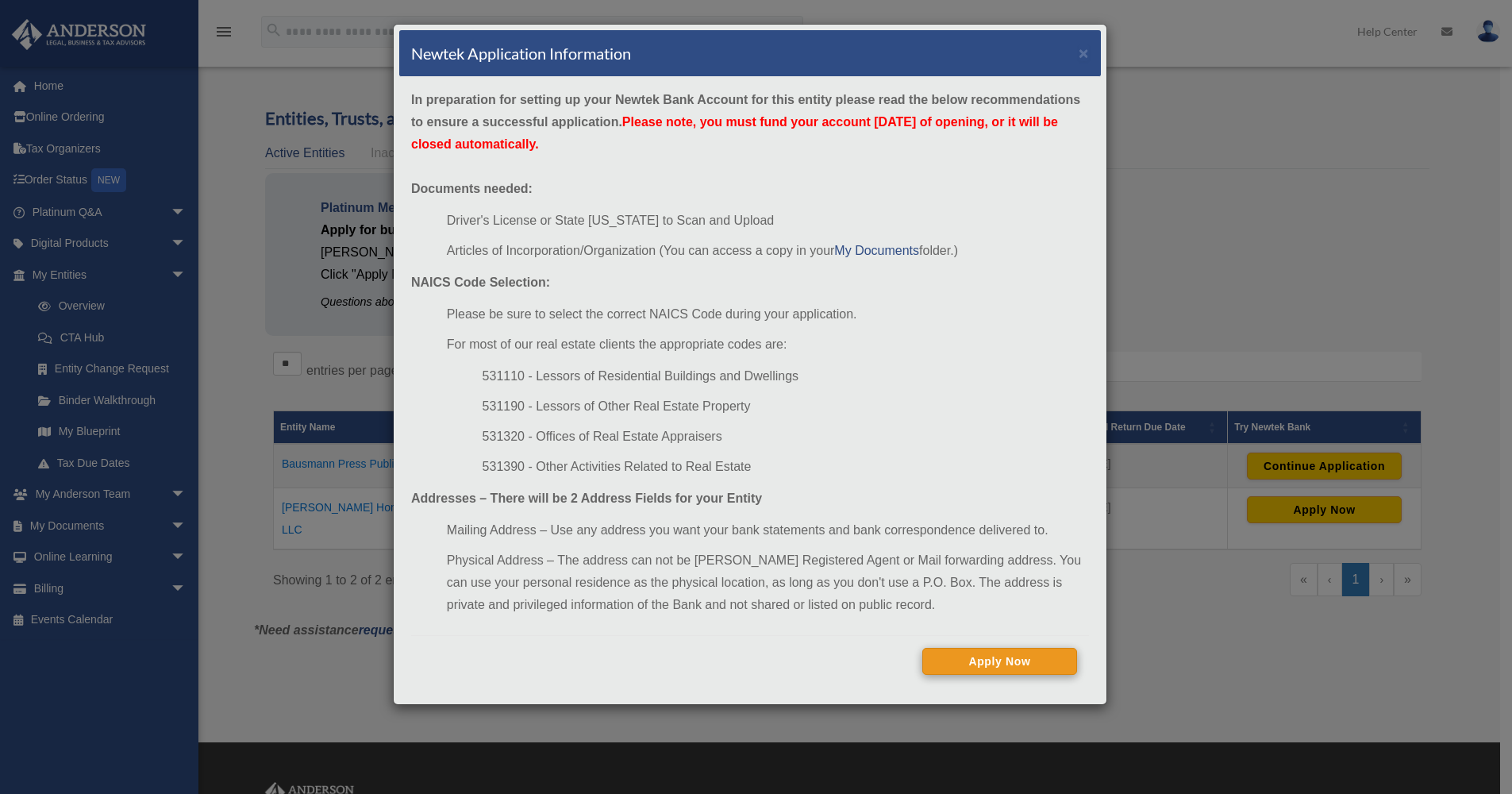
click at [1020, 662] on button "Apply Now" at bounding box center [999, 662] width 155 height 27
